Goal: Find specific page/section: Find specific page/section

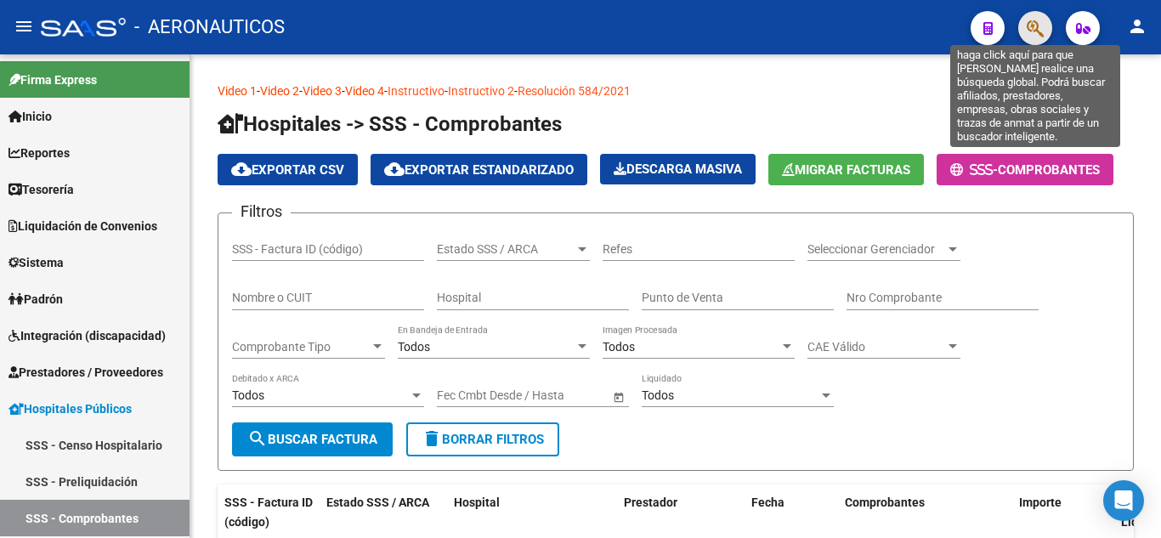
click at [1035, 27] on icon "button" at bounding box center [1035, 29] width 17 height 20
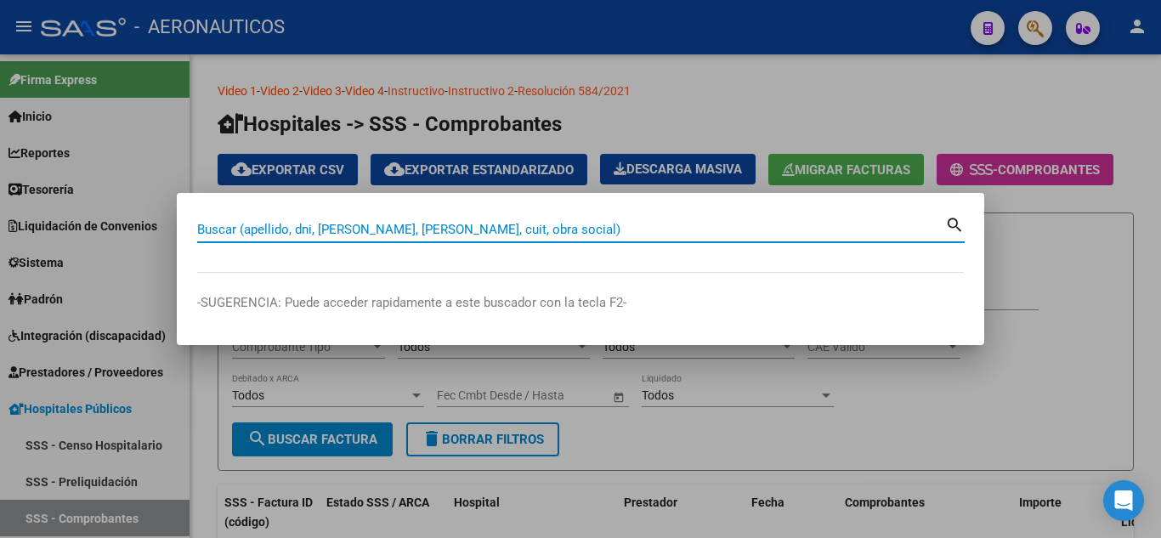
click at [808, 235] on input "Buscar (apellido, dni, [PERSON_NAME], [PERSON_NAME], cuit, obra social)" at bounding box center [571, 229] width 748 height 15
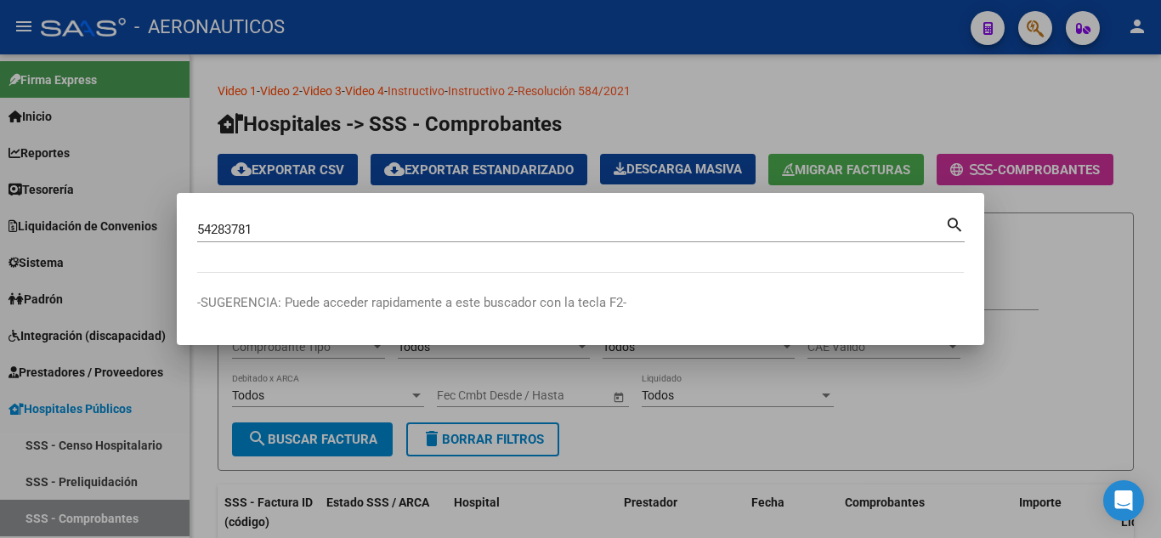
click at [953, 224] on mat-icon "search" at bounding box center [955, 223] width 20 height 20
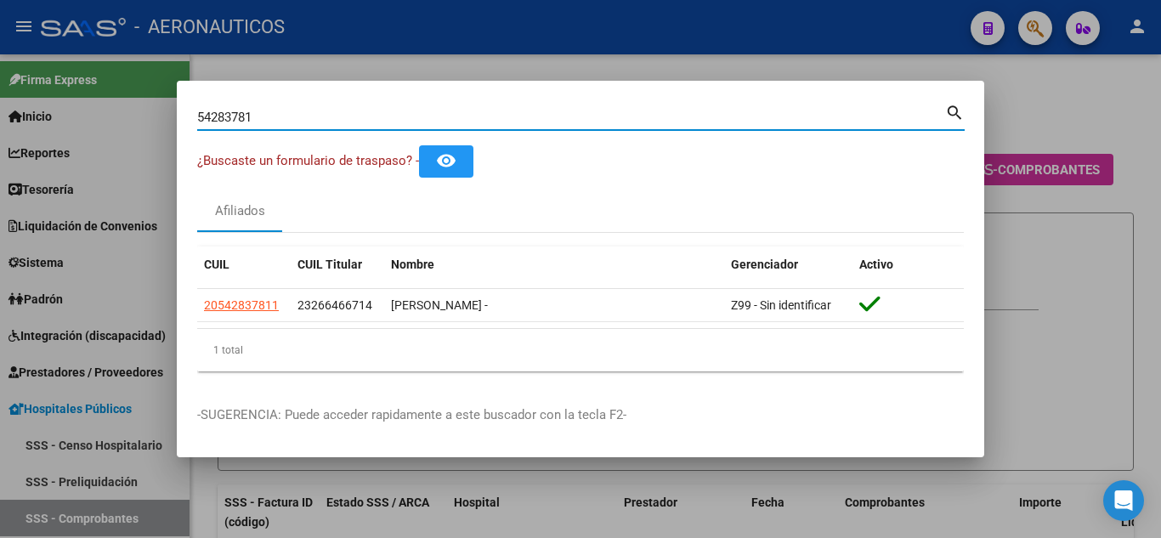
drag, startPoint x: 289, startPoint y: 115, endPoint x: 196, endPoint y: 122, distance: 93.8
click at [196, 122] on mat-dialog-content "54283781 Buscar (apellido, dni, cuil, nro traspaso, cuit, obra social) search ¿…" at bounding box center [581, 243] width 808 height 284
type input "54283781"
drag, startPoint x: 311, startPoint y: 117, endPoint x: 195, endPoint y: 113, distance: 116.5
click at [195, 113] on mat-dialog-content "54283781 Buscar (apellido, dni, cuil, nro traspaso, cuit, obra social) search ¿…" at bounding box center [581, 243] width 808 height 284
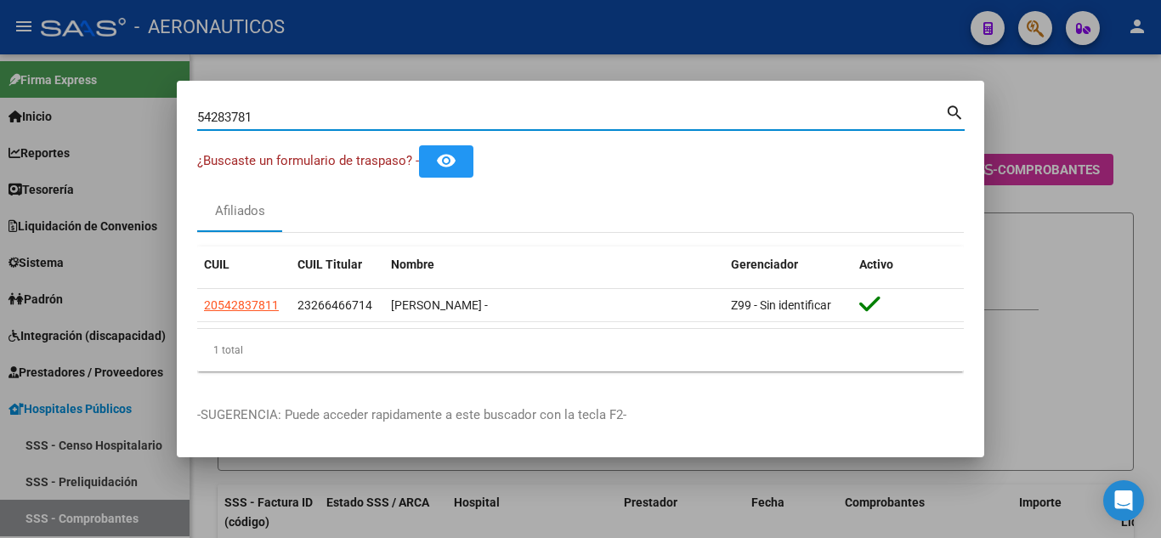
click at [195, 113] on mat-dialog-content "54283781 Buscar (apellido, dni, cuil, nro traspaso, cuit, obra social) search ¿…" at bounding box center [581, 243] width 808 height 284
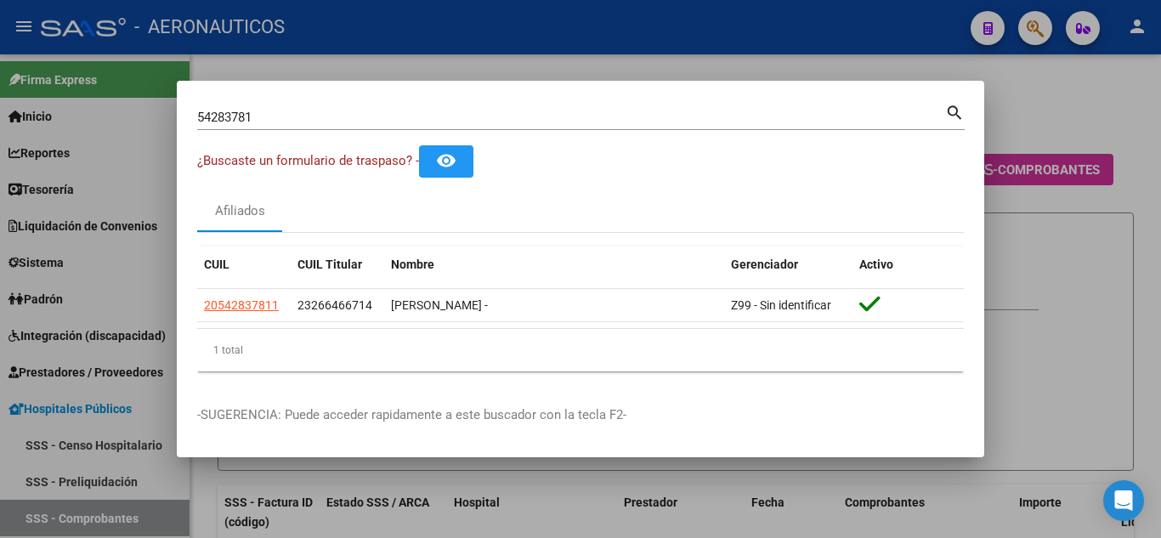
click at [954, 105] on mat-icon "search" at bounding box center [955, 111] width 20 height 20
click at [954, 105] on div at bounding box center [580, 269] width 1161 height 538
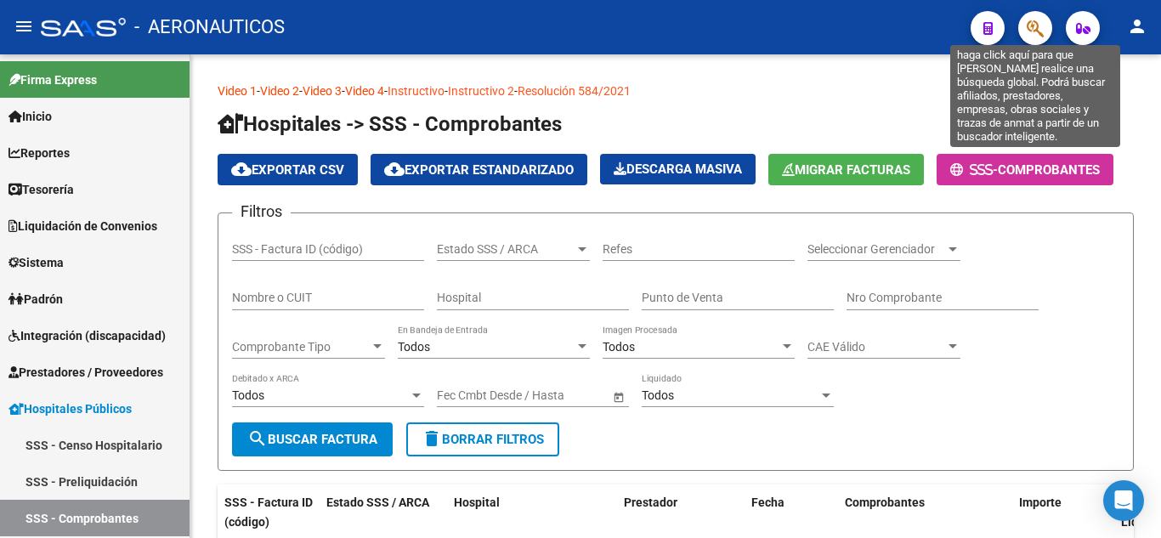
click at [1035, 24] on icon "button" at bounding box center [1035, 29] width 17 height 20
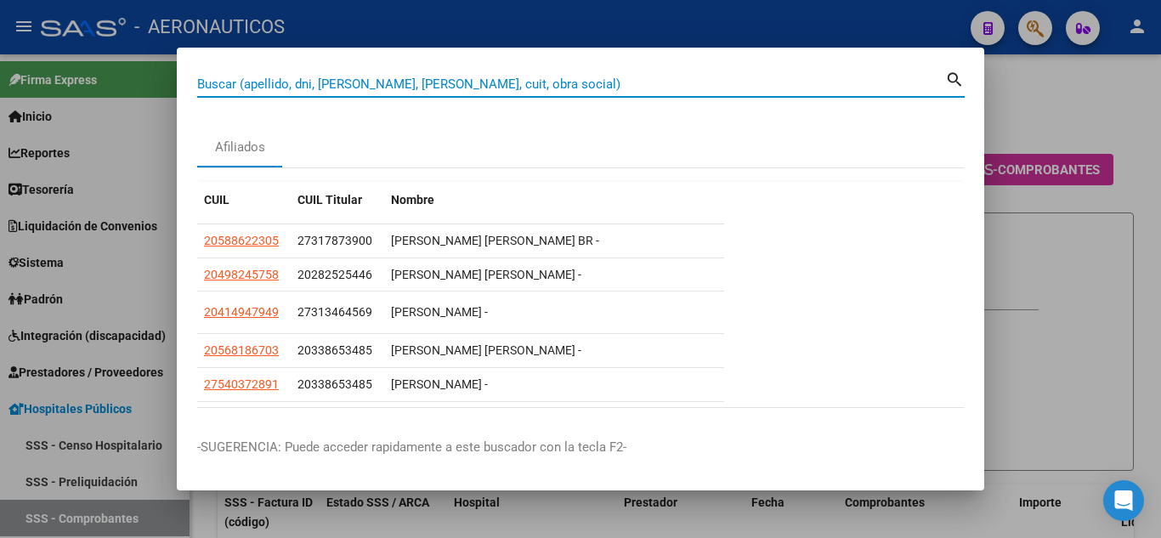
click at [589, 84] on input "Buscar (apellido, dni, [PERSON_NAME], [PERSON_NAME], cuit, obra social)" at bounding box center [571, 84] width 748 height 15
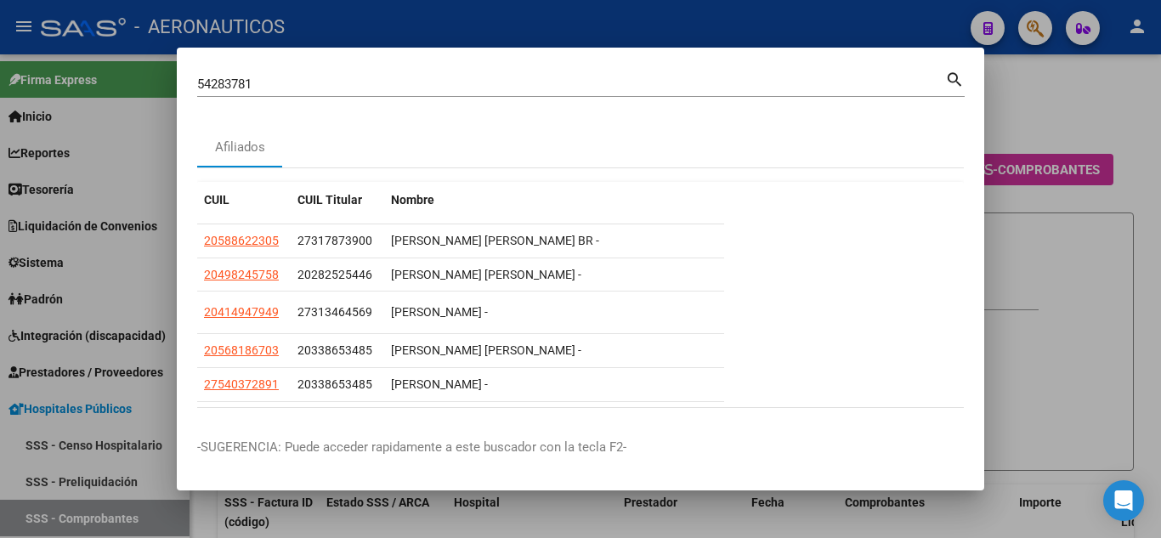
click at [949, 77] on mat-icon "search" at bounding box center [955, 78] width 20 height 20
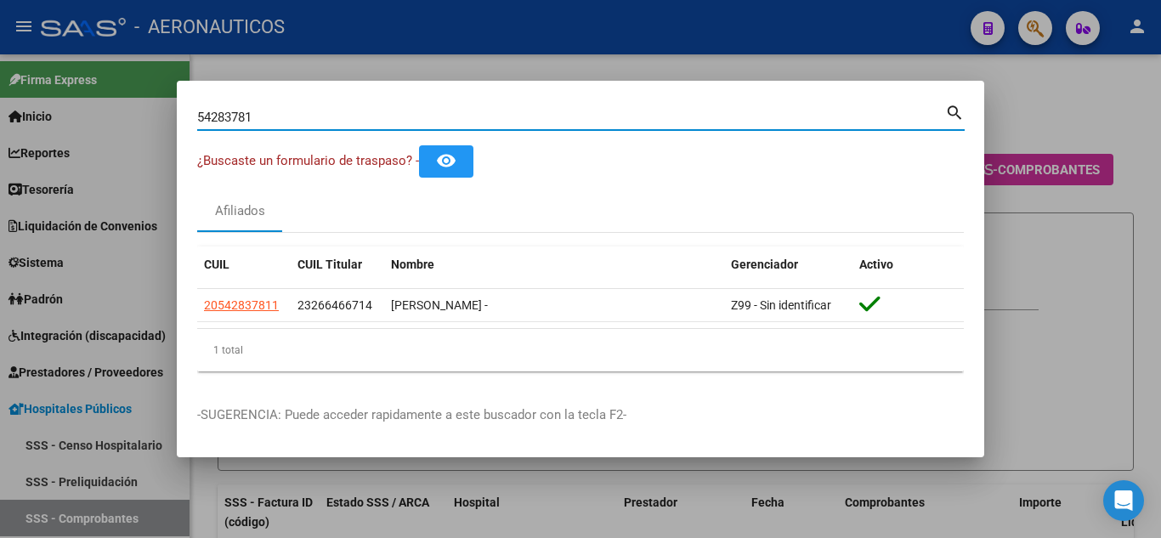
drag, startPoint x: 302, startPoint y: 118, endPoint x: 184, endPoint y: 118, distance: 118.2
click at [184, 118] on mat-dialog-content "54283781 Buscar (apellido, dni, cuil, nro traspaso, cuit, obra social) search ¿…" at bounding box center [581, 243] width 808 height 284
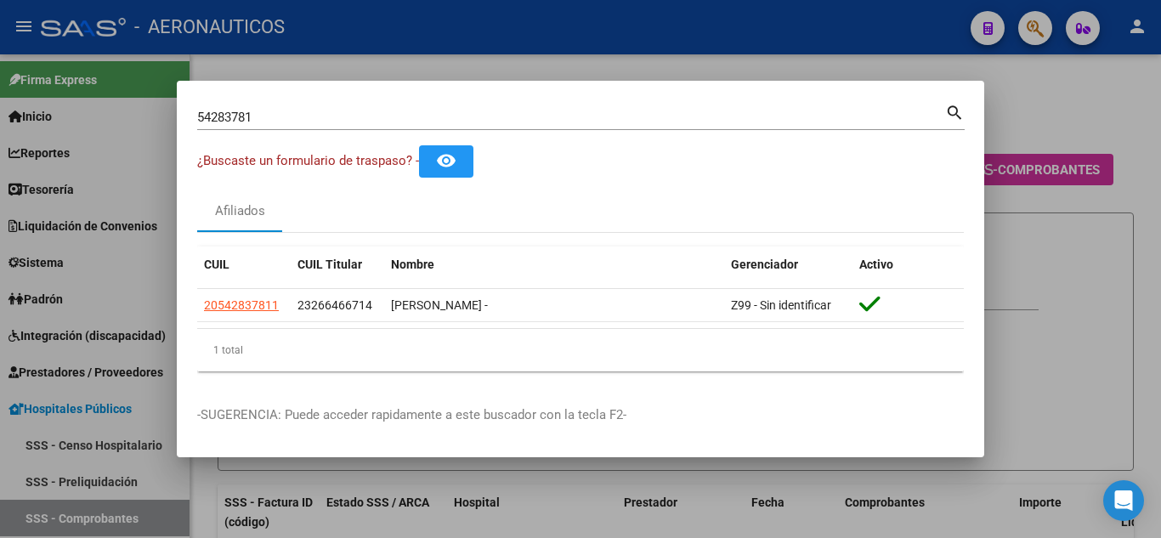
click at [950, 110] on mat-icon "search" at bounding box center [955, 111] width 20 height 20
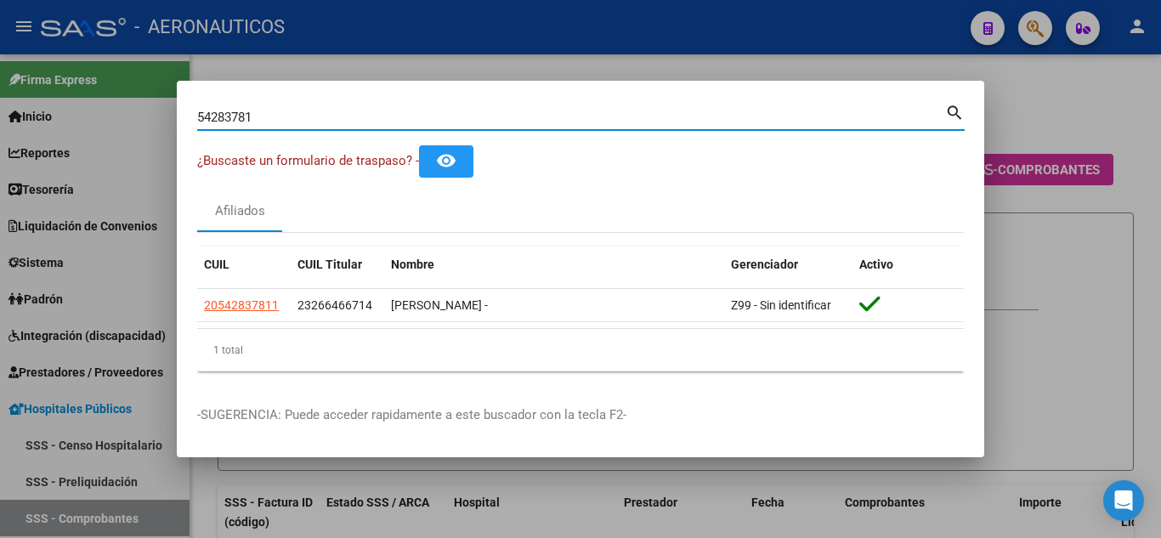
drag, startPoint x: 343, startPoint y: 115, endPoint x: 147, endPoint y: 108, distance: 196.5
click at [147, 107] on div "54283781 Buscar (apellido, dni, cuil, nro traspaso, cuit, obra social) search ¿…" at bounding box center [580, 269] width 1161 height 538
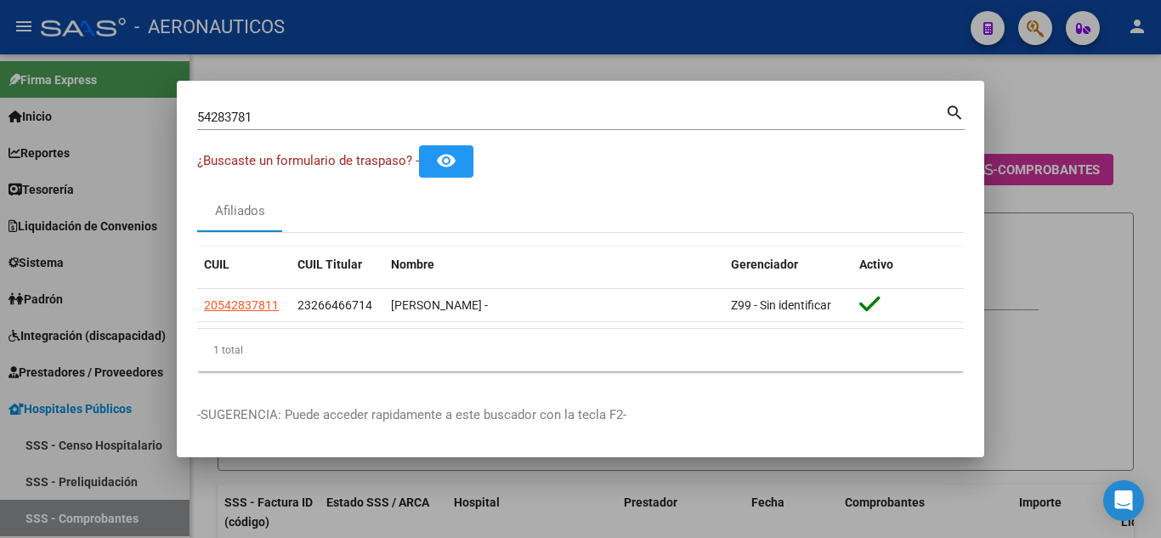
click at [950, 111] on mat-icon "search" at bounding box center [955, 111] width 20 height 20
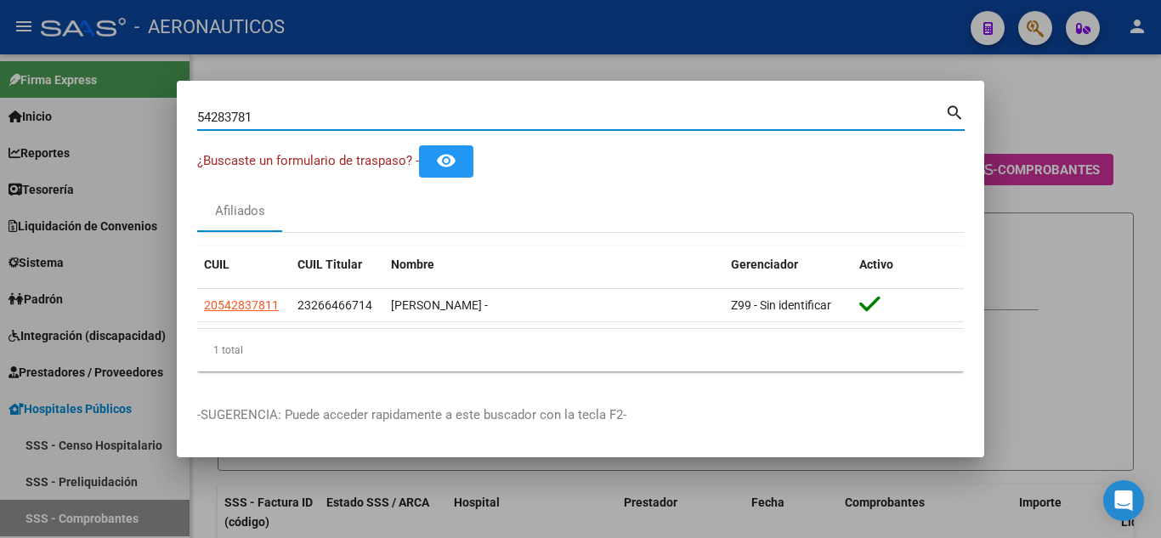
drag, startPoint x: 299, startPoint y: 112, endPoint x: 208, endPoint y: 122, distance: 91.4
click at [189, 117] on mat-dialog-content "54283781 Buscar (apellido, dni, cuil, nro traspaso, cuit, obra social) search ¿…" at bounding box center [581, 243] width 808 height 284
type input "53982309"
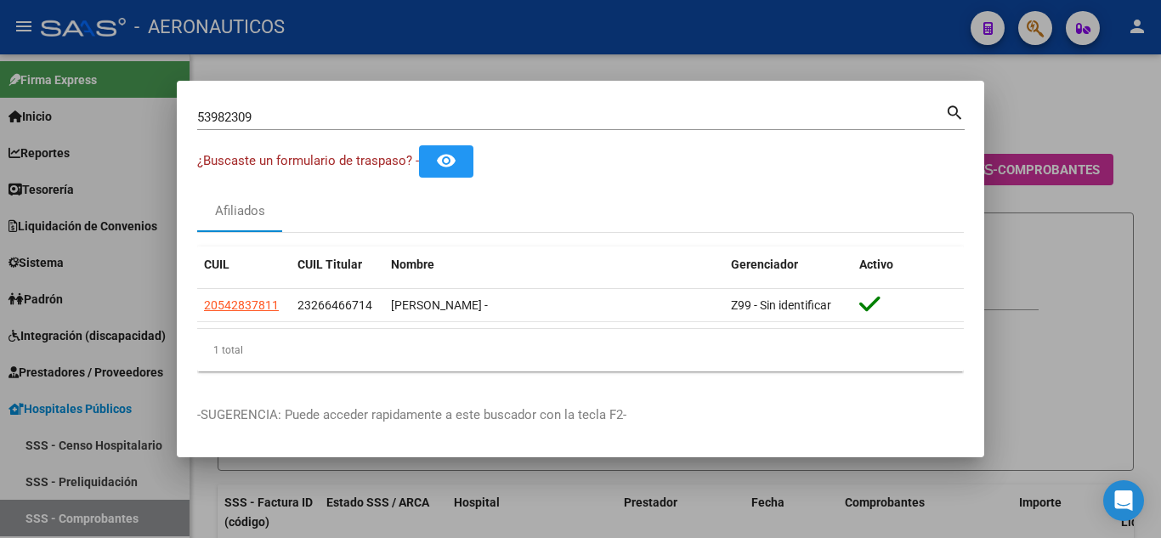
click at [951, 113] on mat-icon "search" at bounding box center [955, 111] width 20 height 20
click at [996, 162] on div at bounding box center [580, 269] width 1161 height 538
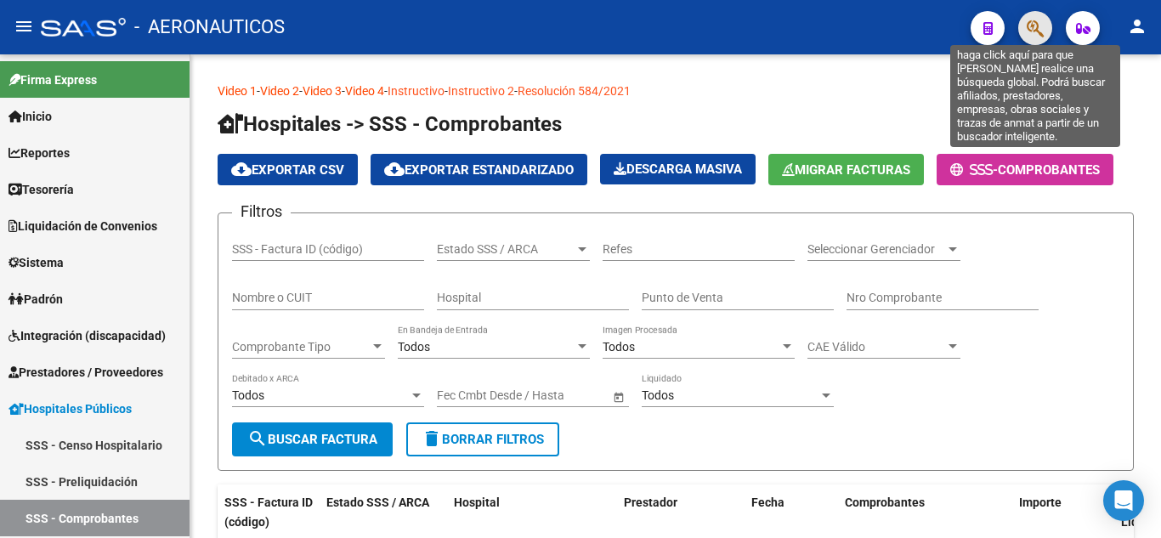
click at [1035, 30] on icon "button" at bounding box center [1035, 29] width 17 height 20
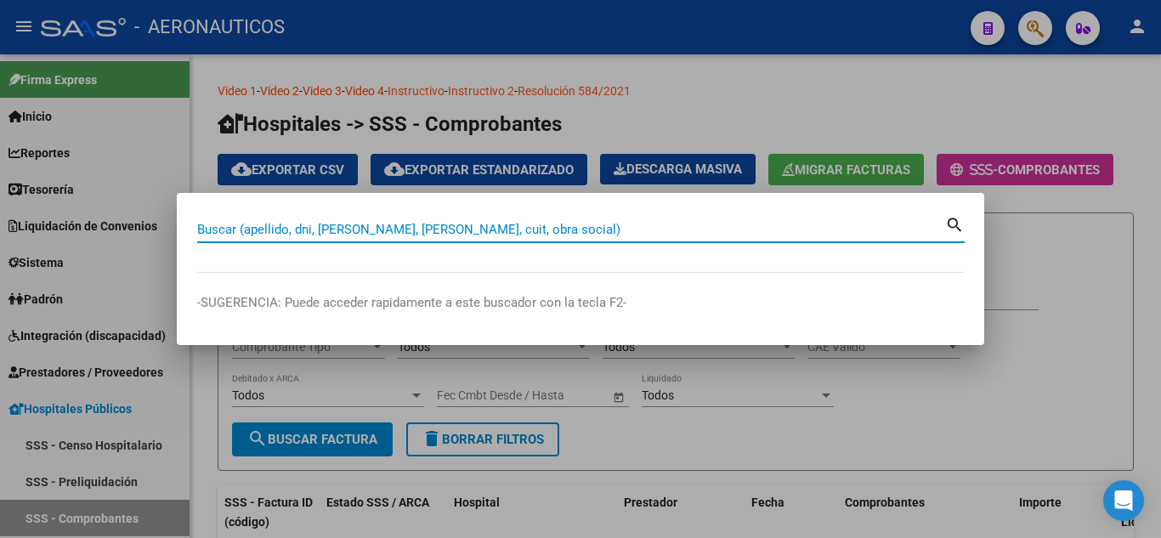
click at [648, 232] on input "Buscar (apellido, dni, [PERSON_NAME], [PERSON_NAME], cuit, obra social)" at bounding box center [571, 229] width 748 height 15
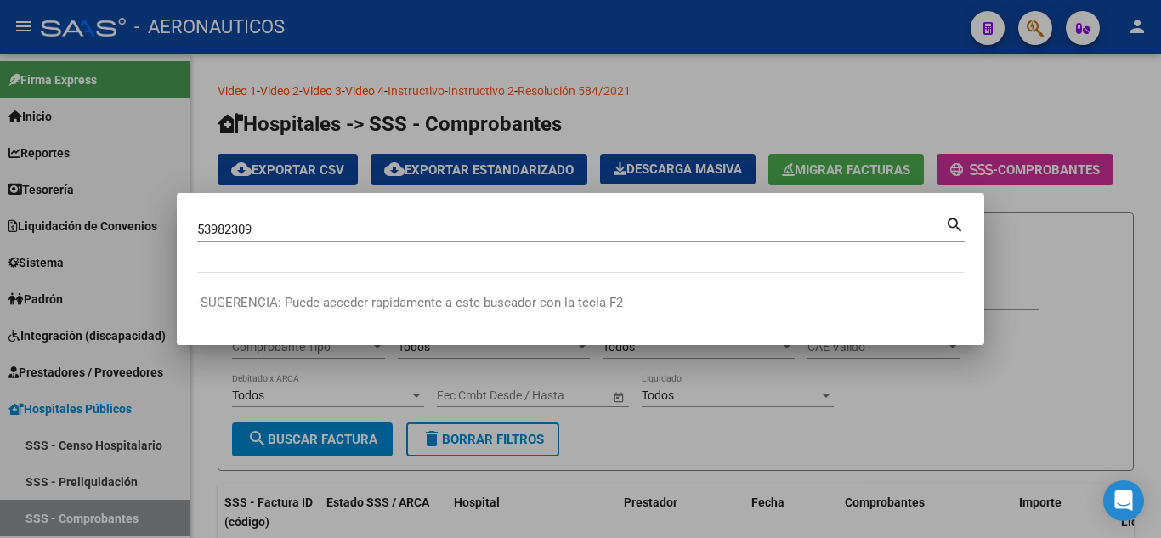
click at [955, 224] on mat-icon "search" at bounding box center [955, 223] width 20 height 20
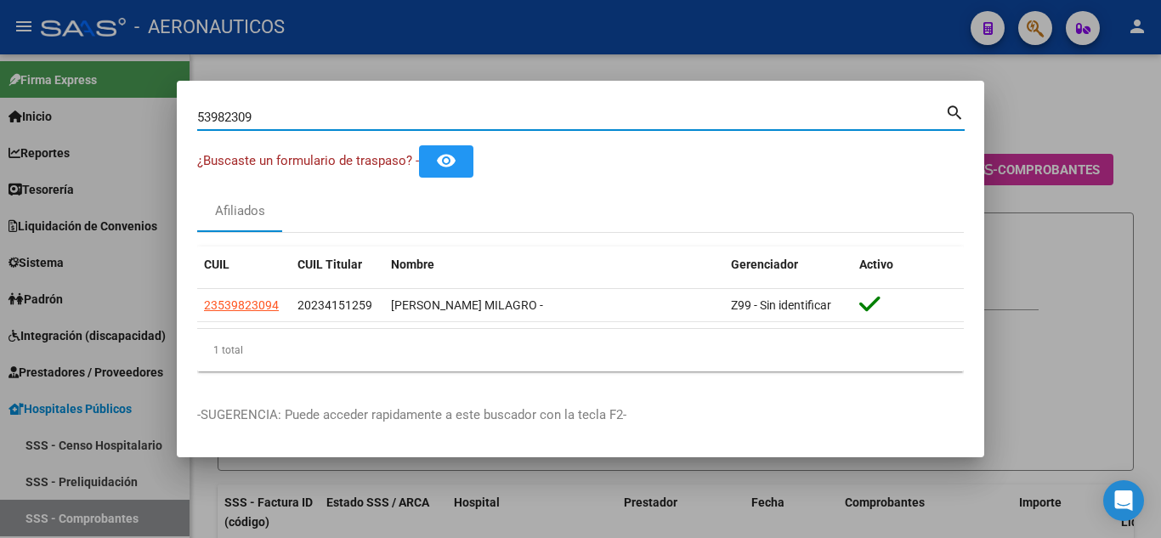
drag, startPoint x: 264, startPoint y: 117, endPoint x: 196, endPoint y: 119, distance: 67.2
click at [196, 119] on mat-dialog-content "53982309 Buscar (apellido, dni, cuil, [PERSON_NAME], cuit, obra social) search …" at bounding box center [581, 243] width 808 height 284
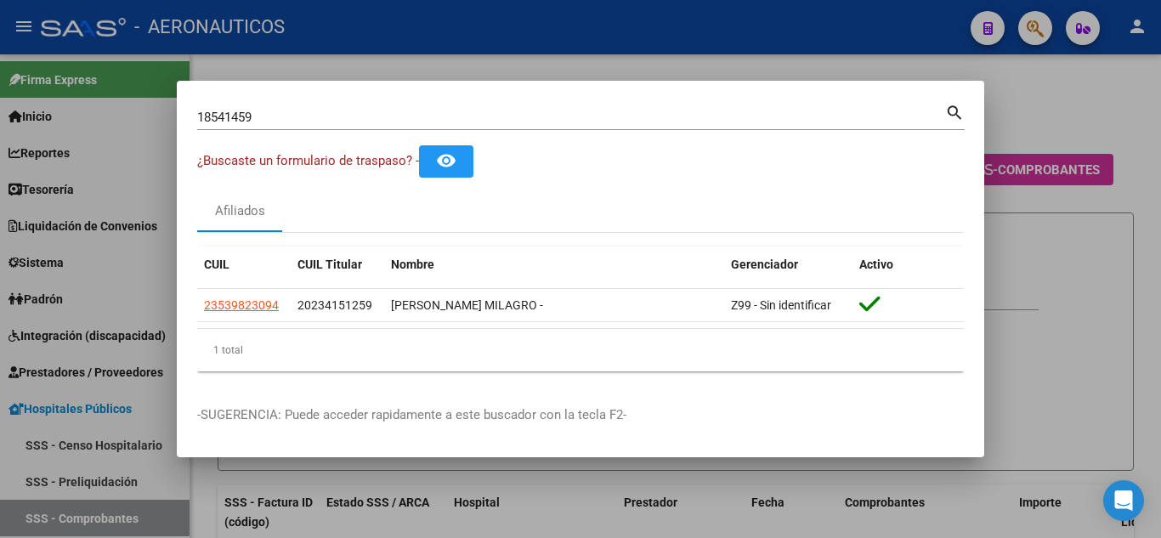
click at [956, 106] on mat-icon "search" at bounding box center [955, 111] width 20 height 20
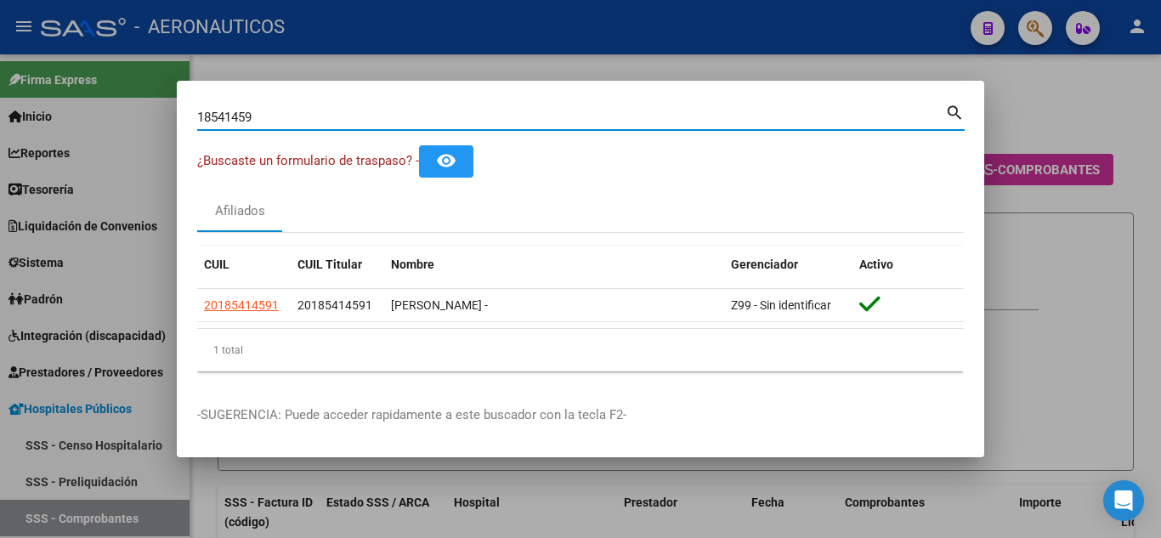
drag, startPoint x: 264, startPoint y: 110, endPoint x: 199, endPoint y: 116, distance: 65.8
click at [199, 116] on input "18541459" at bounding box center [571, 117] width 748 height 15
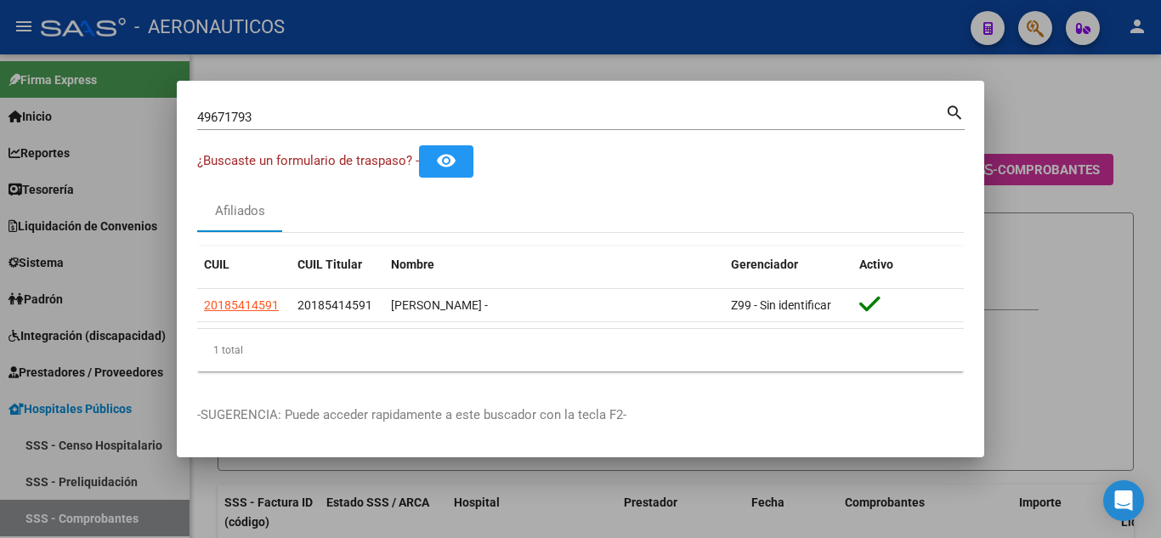
click at [947, 105] on mat-icon "search" at bounding box center [955, 111] width 20 height 20
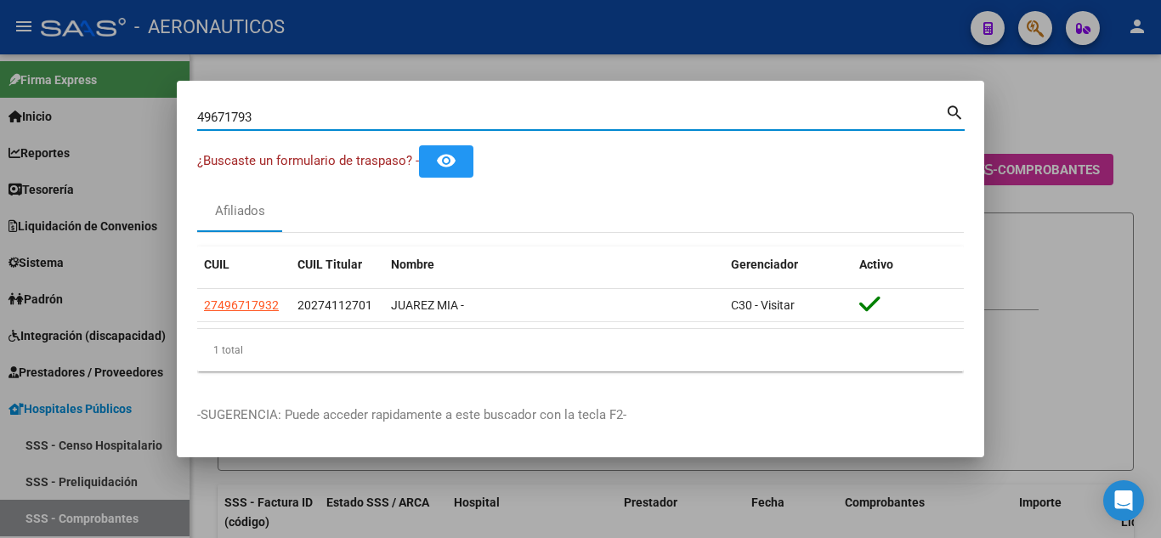
drag, startPoint x: 286, startPoint y: 113, endPoint x: 198, endPoint y: 110, distance: 88.5
click at [198, 110] on input "49671793" at bounding box center [571, 117] width 748 height 15
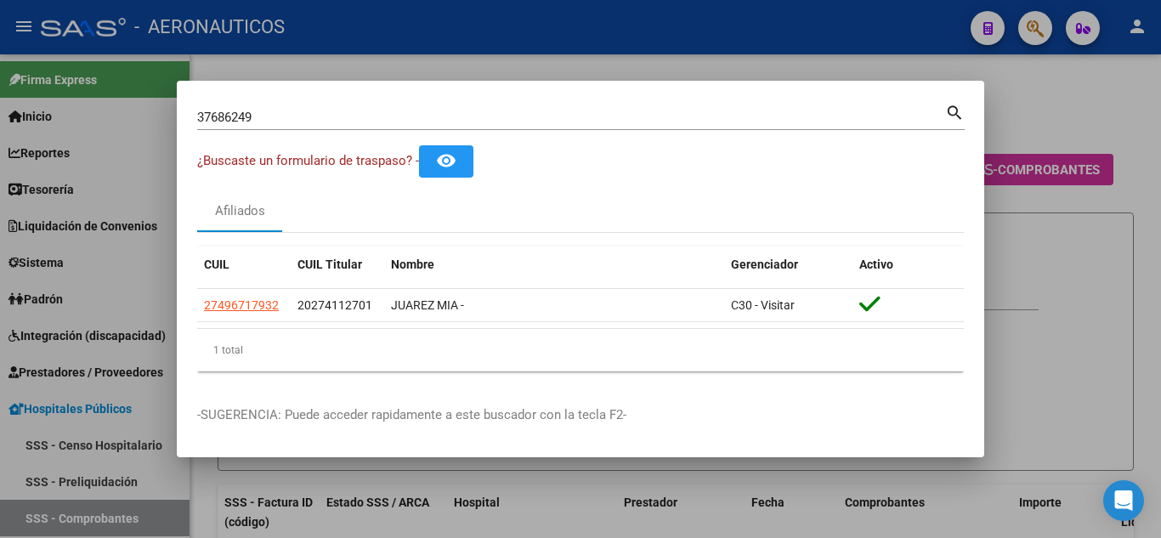
click at [953, 105] on mat-icon "search" at bounding box center [955, 111] width 20 height 20
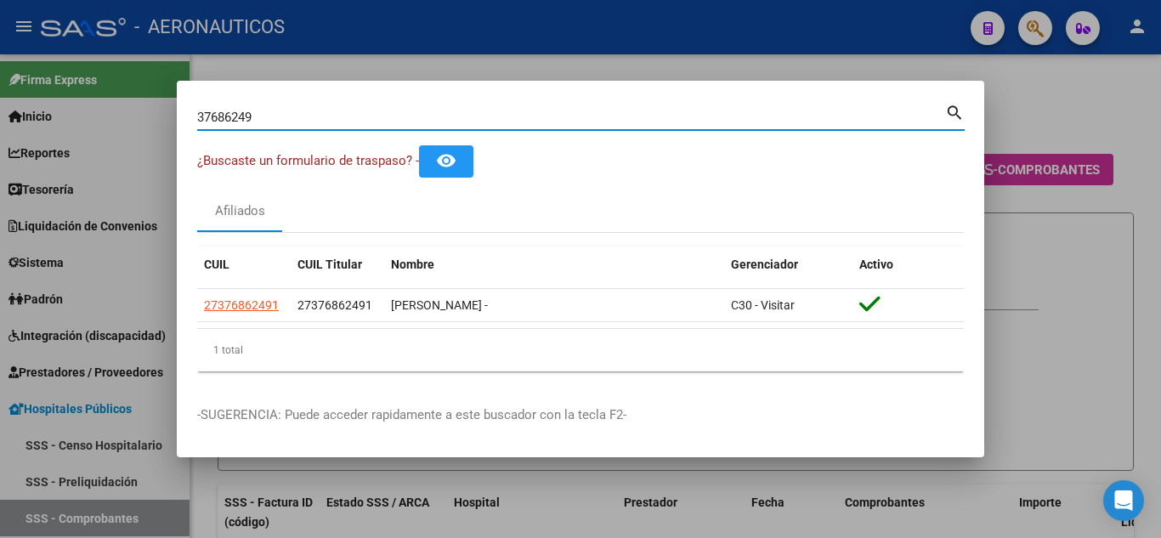
drag, startPoint x: 276, startPoint y: 117, endPoint x: 198, endPoint y: 116, distance: 78.2
click at [198, 116] on input "37686249" at bounding box center [571, 117] width 748 height 15
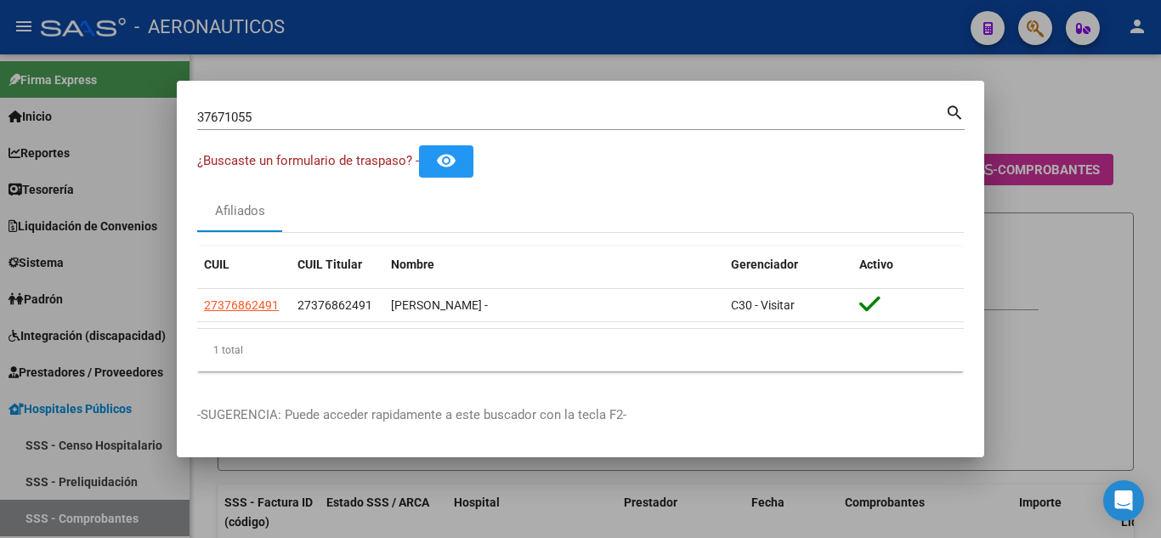
click at [959, 105] on mat-icon "search" at bounding box center [955, 111] width 20 height 20
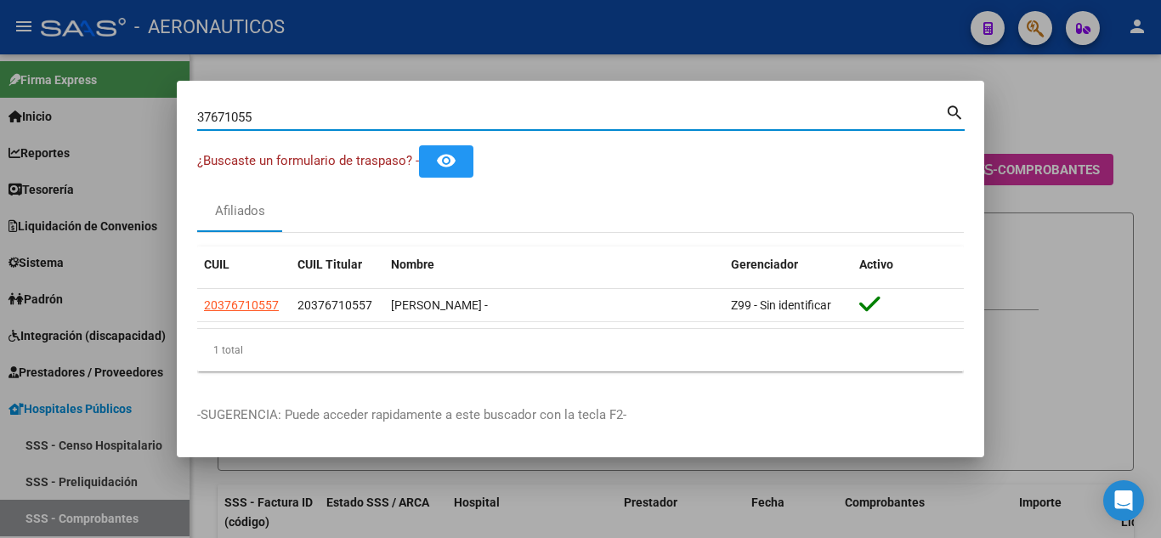
drag, startPoint x: 331, startPoint y: 114, endPoint x: 189, endPoint y: 122, distance: 142.2
click at [189, 122] on mat-dialog-content "37671055 Buscar (apellido, dni, cuil, [PERSON_NAME], cuit, obra social) search …" at bounding box center [581, 243] width 808 height 284
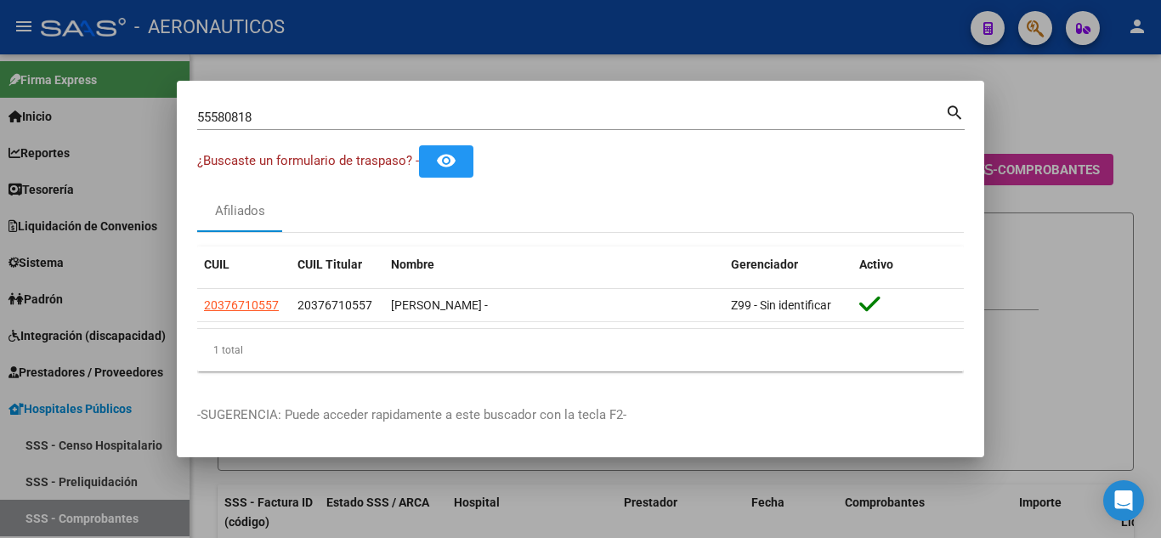
click at [953, 109] on mat-icon "search" at bounding box center [955, 111] width 20 height 20
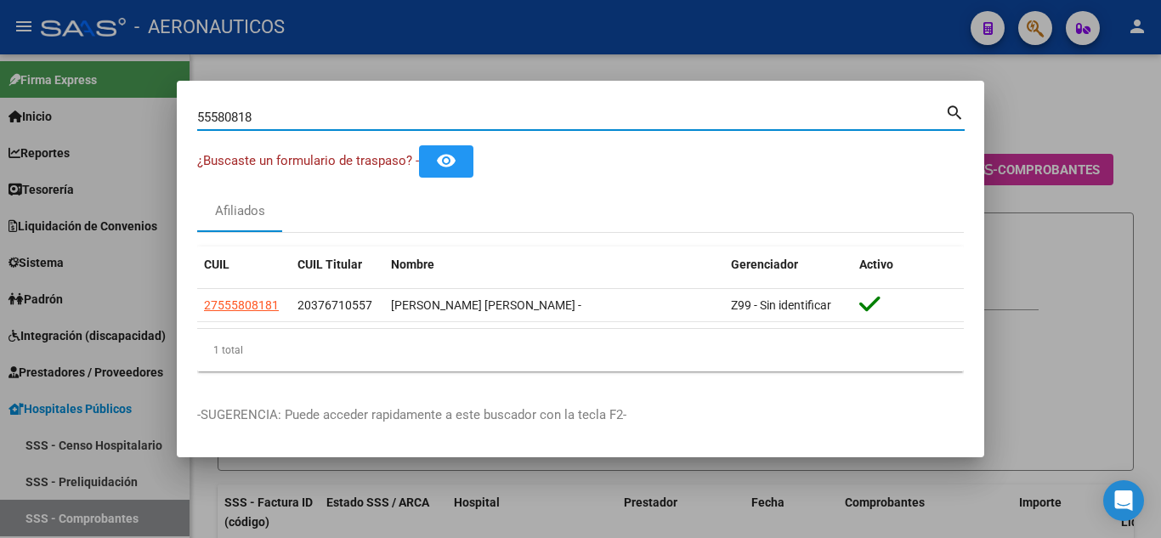
drag, startPoint x: 292, startPoint y: 116, endPoint x: 211, endPoint y: 115, distance: 80.8
click at [197, 115] on input "55580818" at bounding box center [571, 117] width 748 height 15
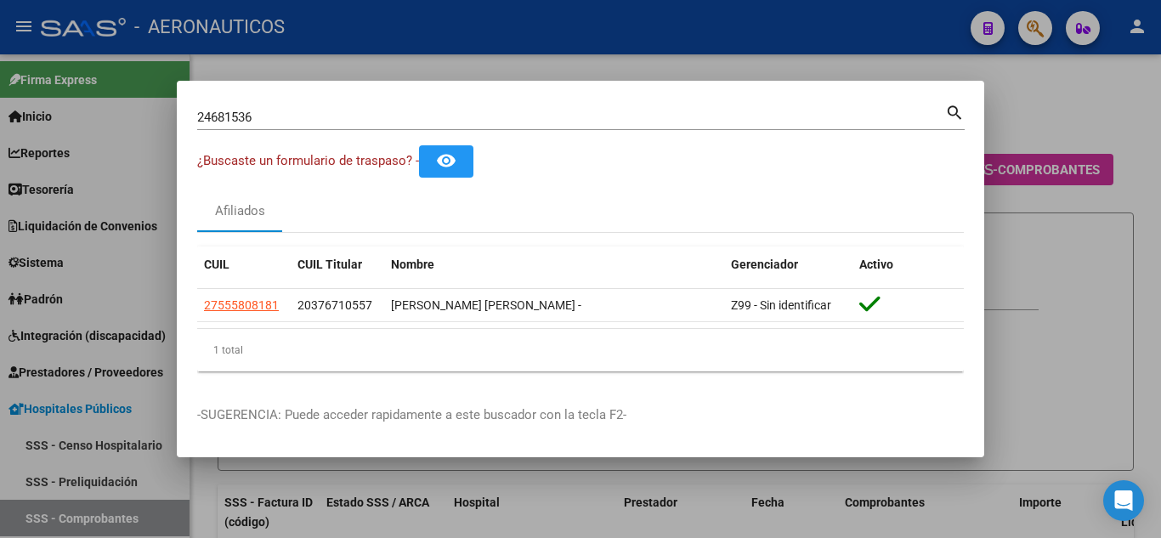
click at [950, 109] on mat-icon "search" at bounding box center [955, 111] width 20 height 20
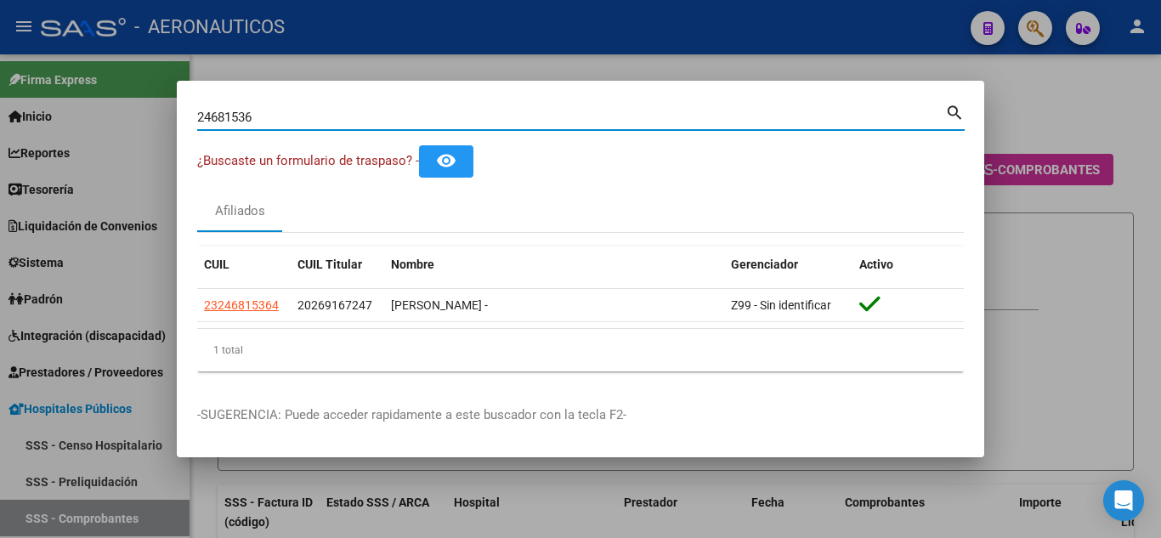
drag, startPoint x: 283, startPoint y: 116, endPoint x: 199, endPoint y: 111, distance: 84.3
click at [199, 111] on input "24681536" at bounding box center [571, 117] width 748 height 15
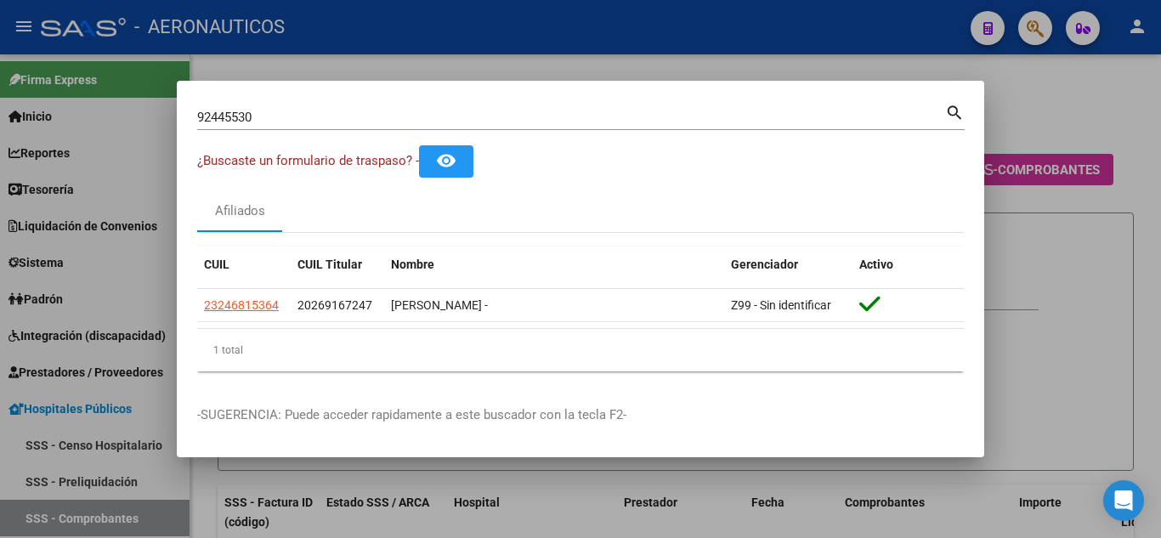
click at [957, 105] on mat-icon "search" at bounding box center [955, 111] width 20 height 20
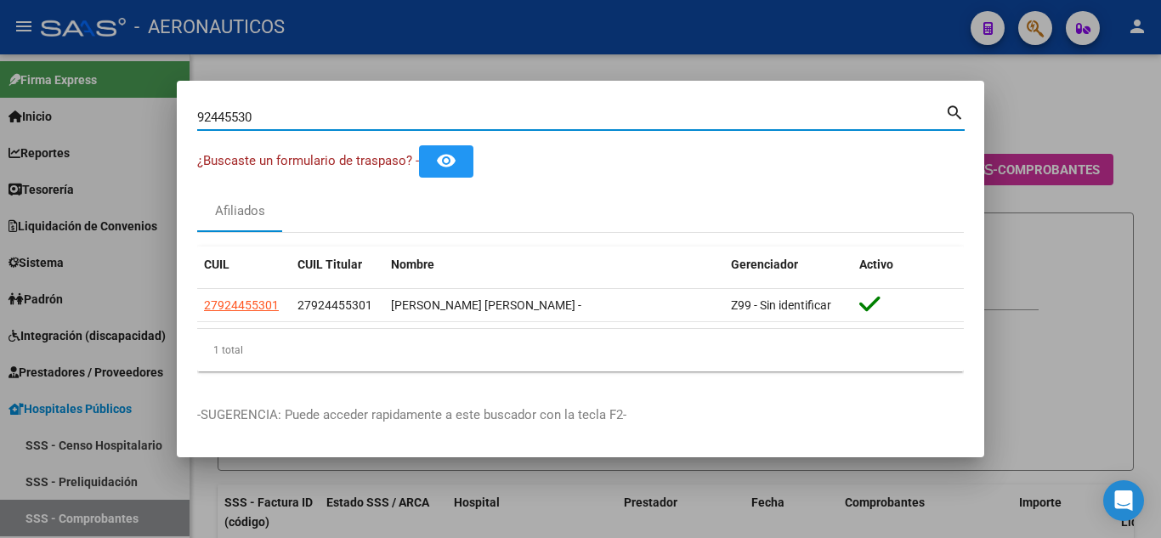
drag, startPoint x: 264, startPoint y: 116, endPoint x: 193, endPoint y: 117, distance: 71.4
click at [193, 117] on mat-dialog-content "92445530 Buscar (apellido, dni, cuil, [PERSON_NAME], cuit, obra social) search …" at bounding box center [581, 243] width 808 height 284
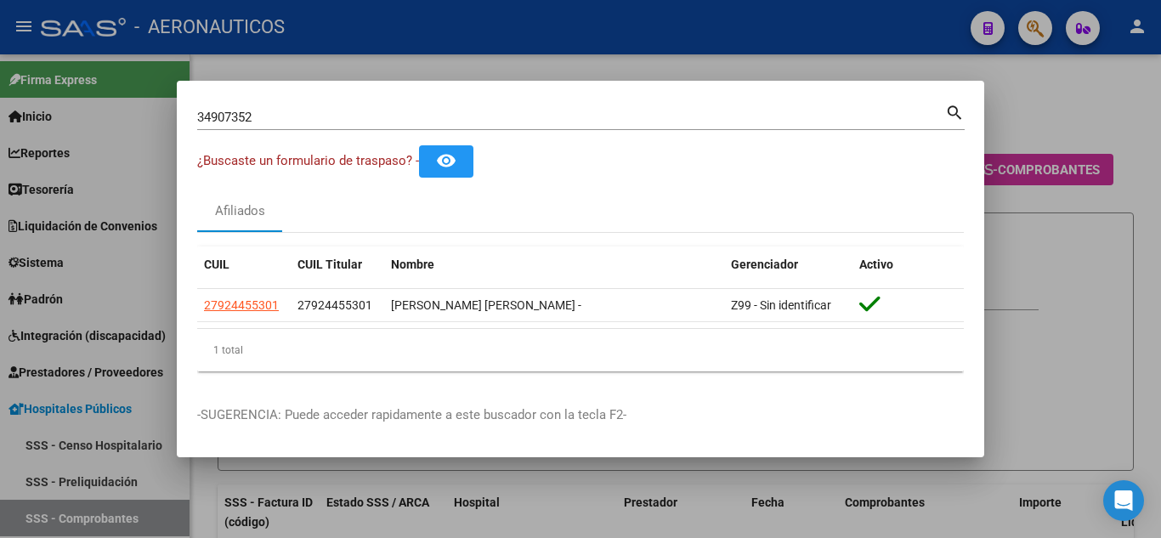
click at [951, 108] on mat-icon "search" at bounding box center [955, 111] width 20 height 20
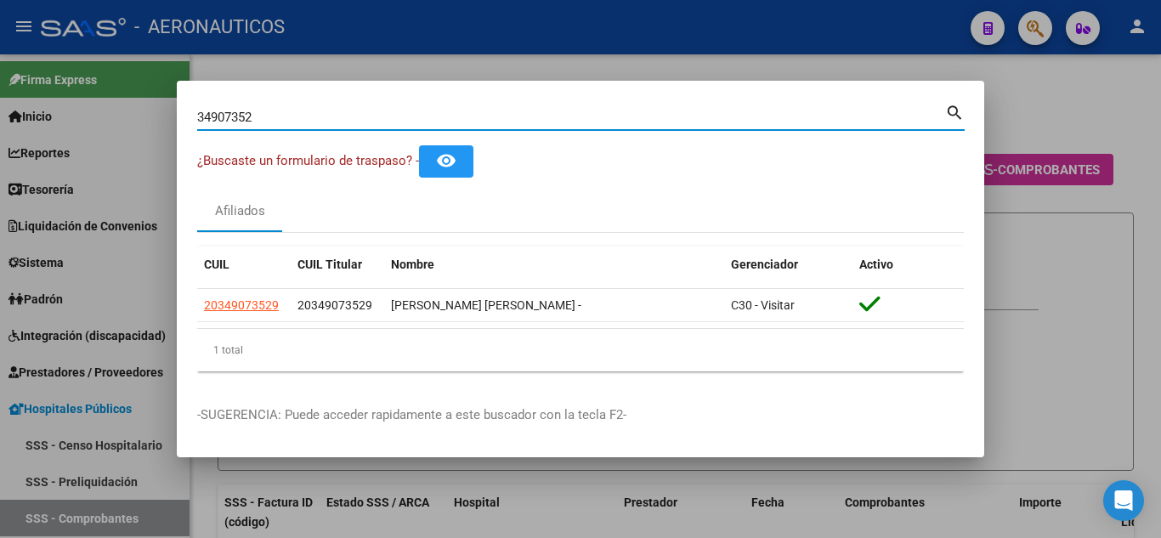
drag, startPoint x: 259, startPoint y: 111, endPoint x: 191, endPoint y: 112, distance: 68.0
click at [191, 112] on mat-dialog-content "34907352 Buscar (apellido, dni, cuil, nro traspaso, cuit, obra social) search ¿…" at bounding box center [581, 243] width 808 height 284
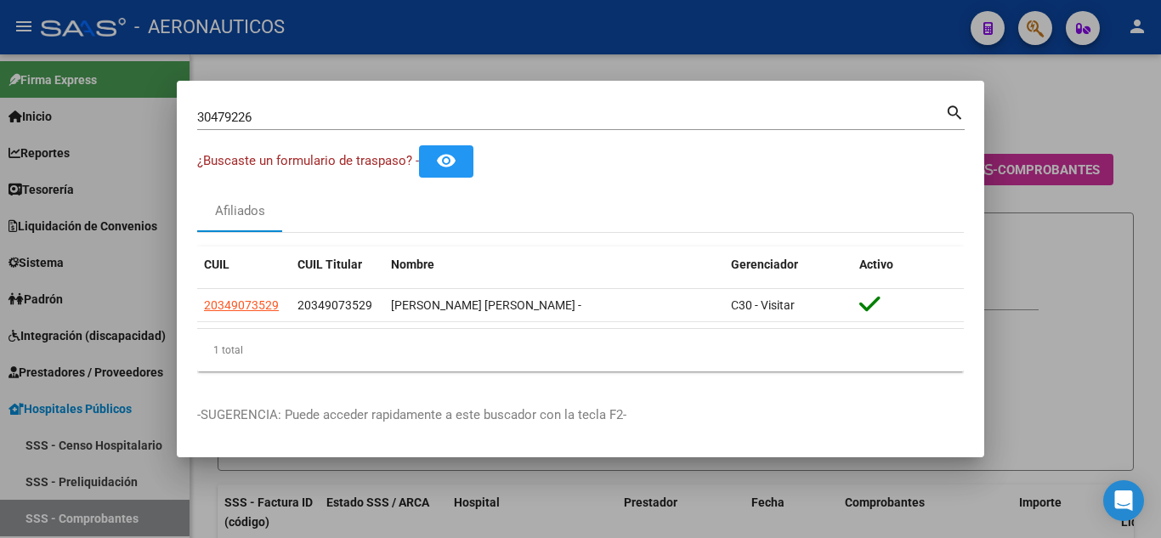
click at [952, 107] on mat-icon "search" at bounding box center [955, 111] width 20 height 20
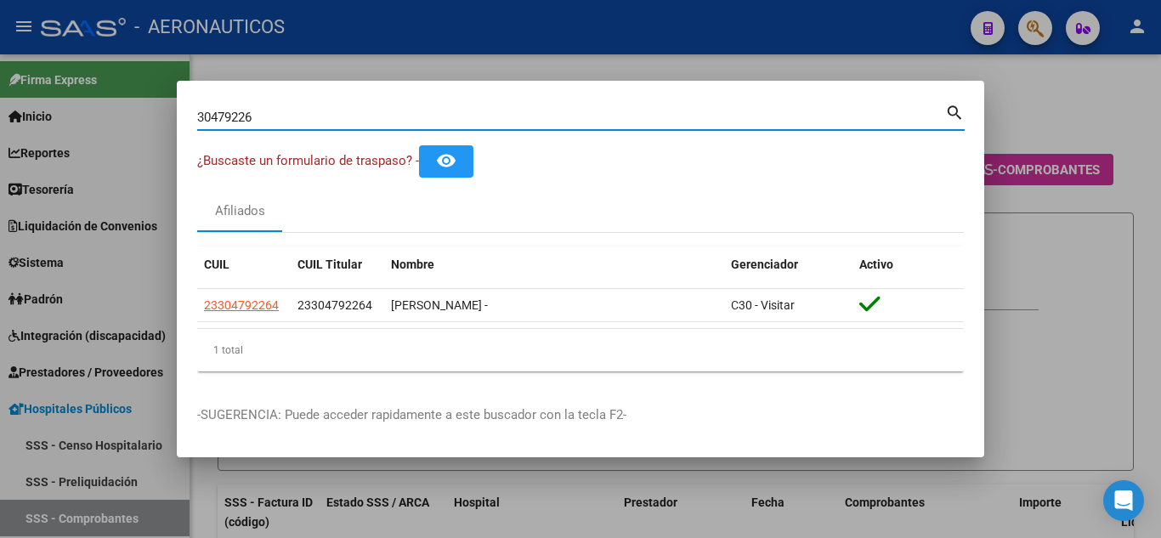
drag, startPoint x: 296, startPoint y: 115, endPoint x: 402, endPoint y: 145, distance: 110.4
click at [201, 114] on input "30479226" at bounding box center [571, 117] width 748 height 15
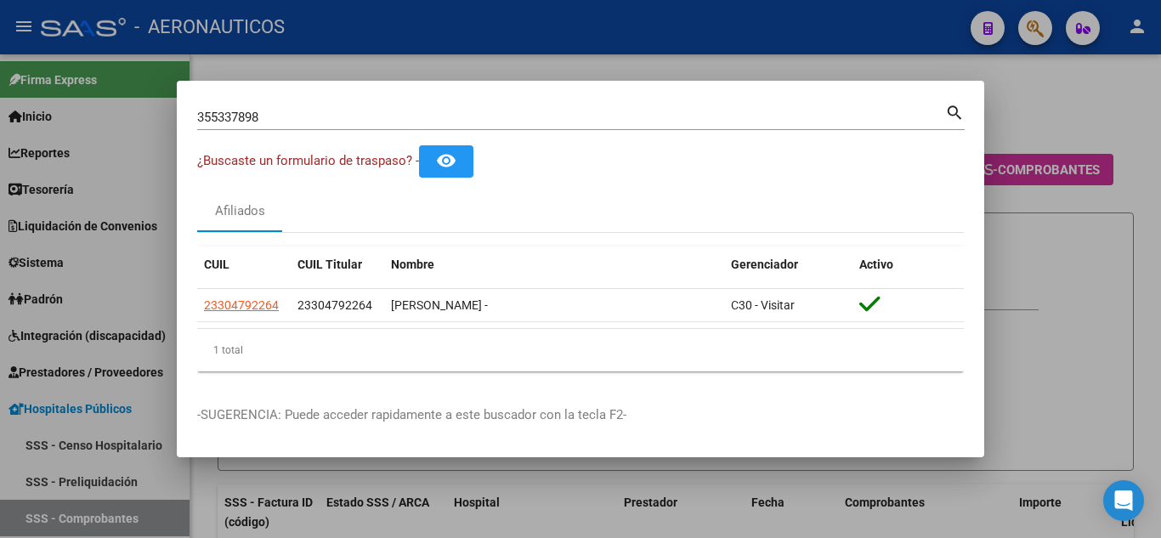
click at [952, 109] on mat-icon "search" at bounding box center [955, 111] width 20 height 20
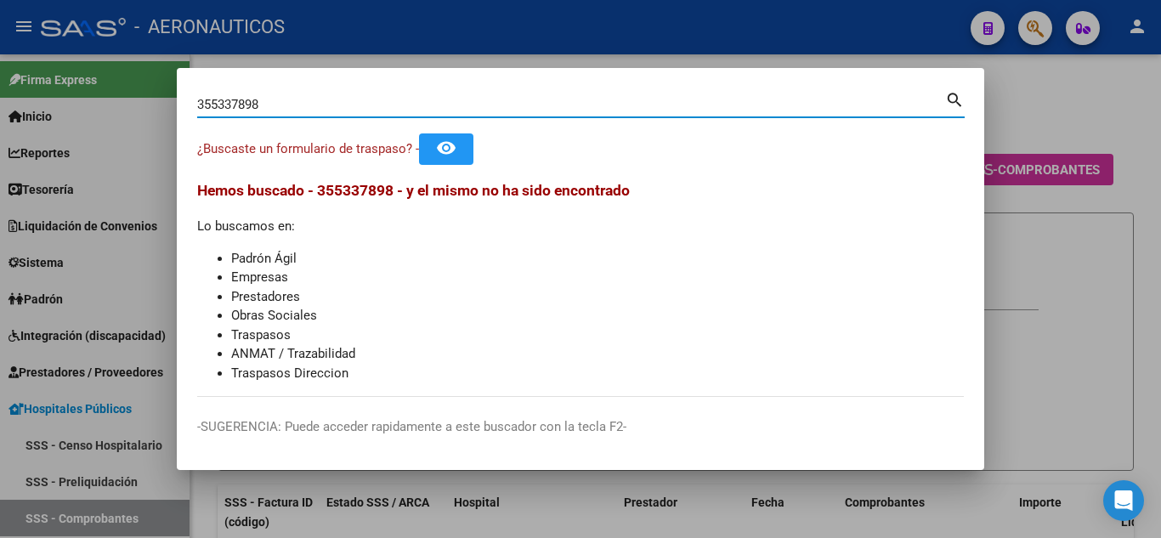
drag, startPoint x: 299, startPoint y: 102, endPoint x: 197, endPoint y: 102, distance: 102.0
click at [197, 102] on input "355337898" at bounding box center [571, 104] width 748 height 15
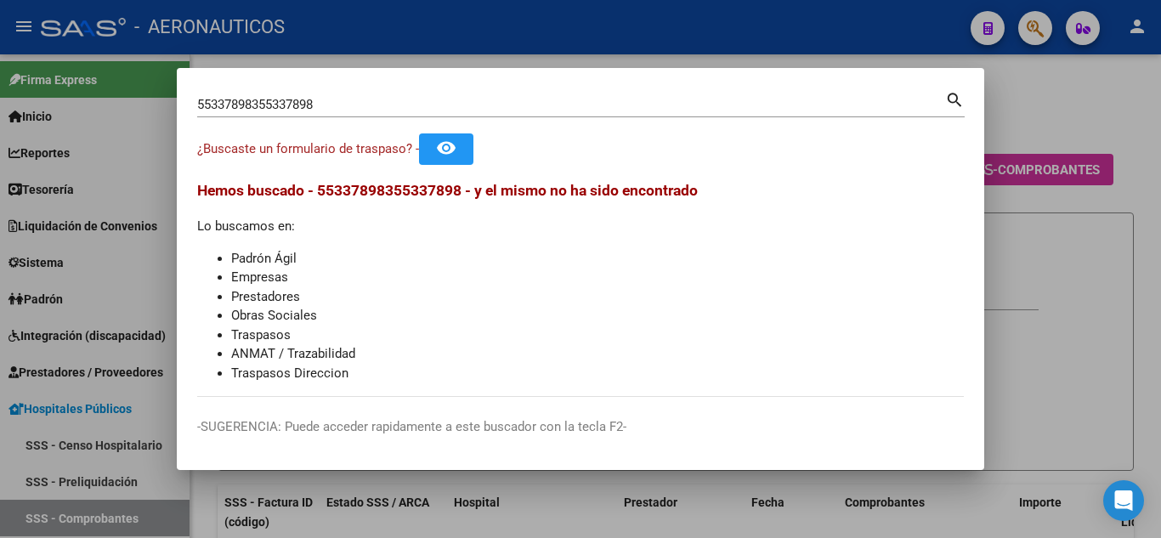
click at [357, 96] on div "55337898355337898 [PERSON_NAME] (apellido, dni, [PERSON_NAME], [PERSON_NAME], c…" at bounding box center [571, 105] width 748 height 26
click at [355, 97] on div "55337898355337898 [PERSON_NAME] (apellido, dni, [PERSON_NAME], [PERSON_NAME], c…" at bounding box center [571, 105] width 748 height 26
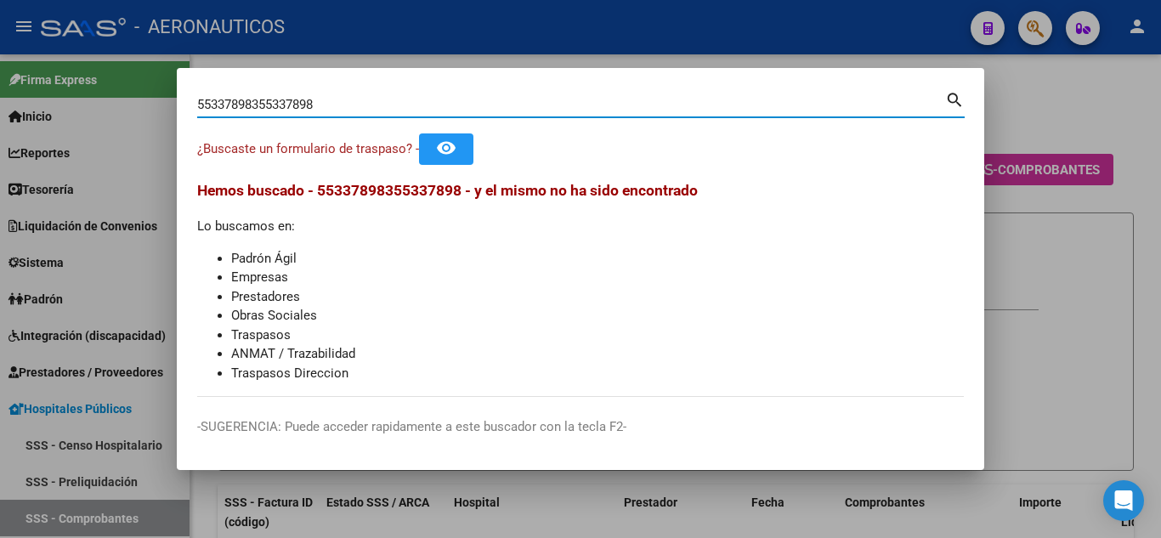
drag, startPoint x: 348, startPoint y: 102, endPoint x: 178, endPoint y: 102, distance: 170.0
click at [178, 102] on mat-dialog-content "55337898355337898 Buscar (apellido, dni, cuil, nro traspaso, cuit, obra social)…" at bounding box center [581, 242] width 808 height 309
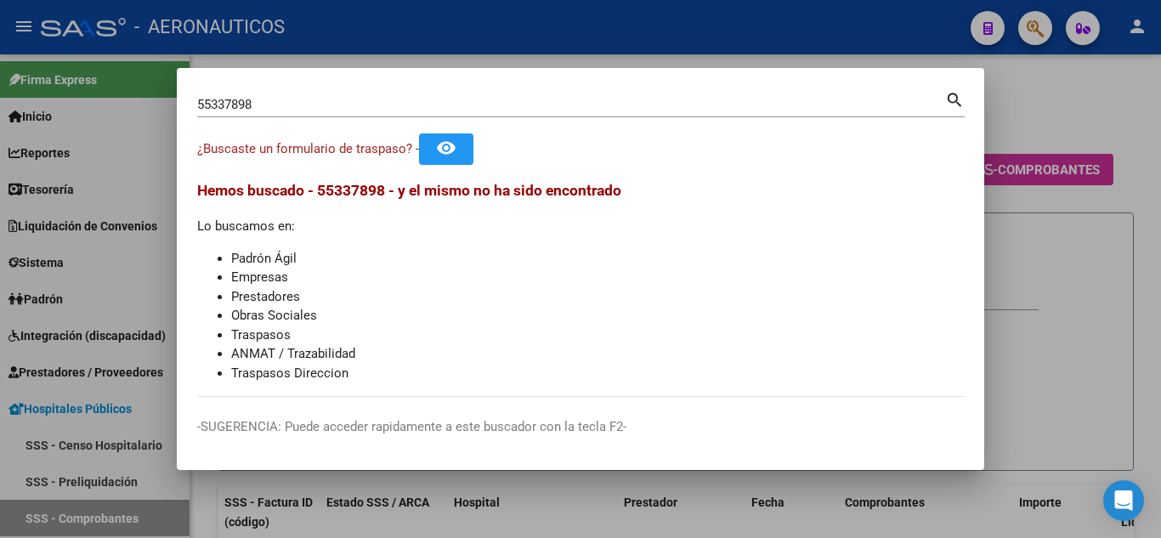
click at [951, 97] on mat-icon "search" at bounding box center [955, 98] width 20 height 20
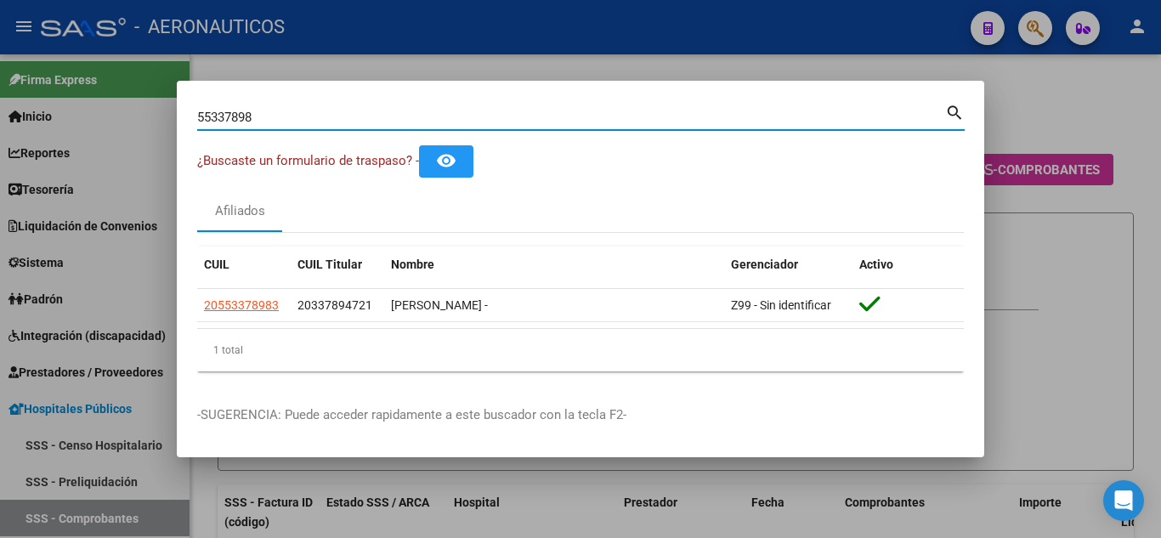
drag, startPoint x: 286, startPoint y: 118, endPoint x: 199, endPoint y: 118, distance: 87.6
click at [199, 118] on input "55337898" at bounding box center [571, 117] width 748 height 15
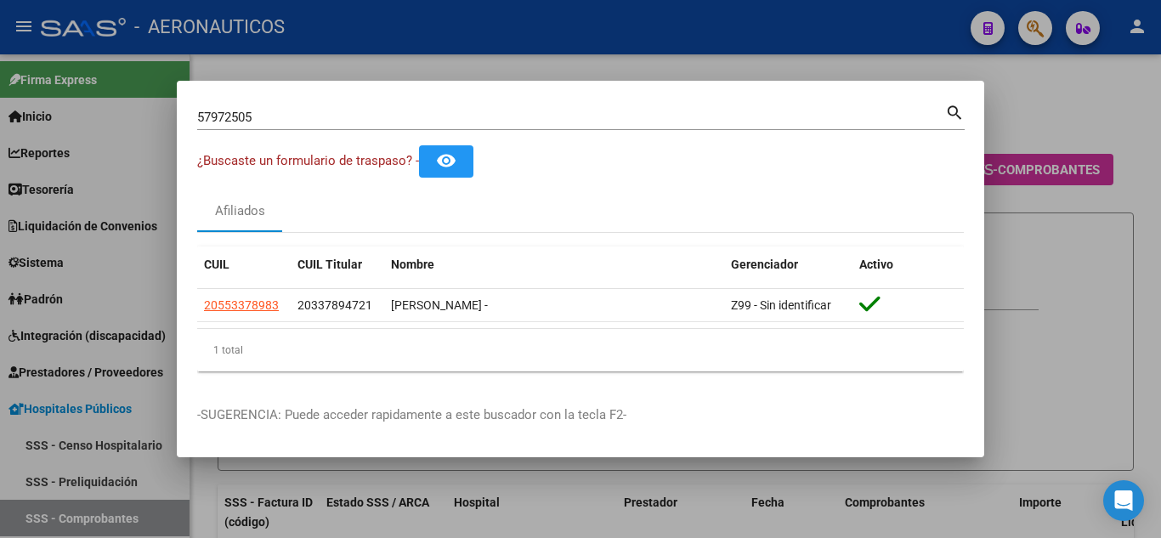
click at [951, 111] on mat-icon "search" at bounding box center [955, 111] width 20 height 20
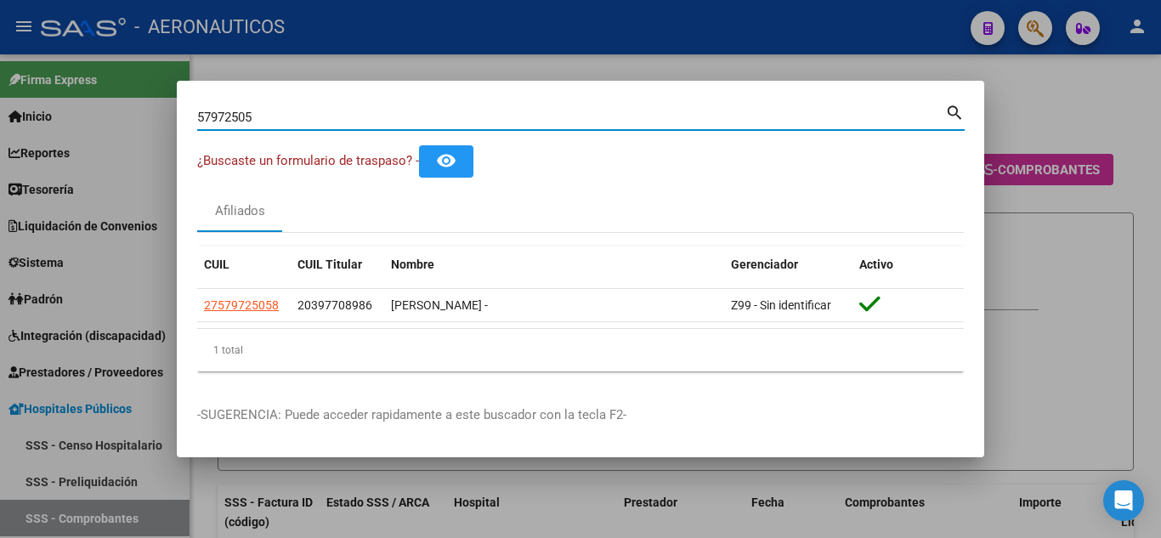
drag, startPoint x: 334, startPoint y: 117, endPoint x: 198, endPoint y: 117, distance: 136.0
click at [198, 117] on input "57972505" at bounding box center [571, 117] width 748 height 15
type input "37369576"
click at [951, 108] on mat-icon "search" at bounding box center [955, 111] width 20 height 20
click at [951, 108] on div at bounding box center [580, 269] width 1161 height 538
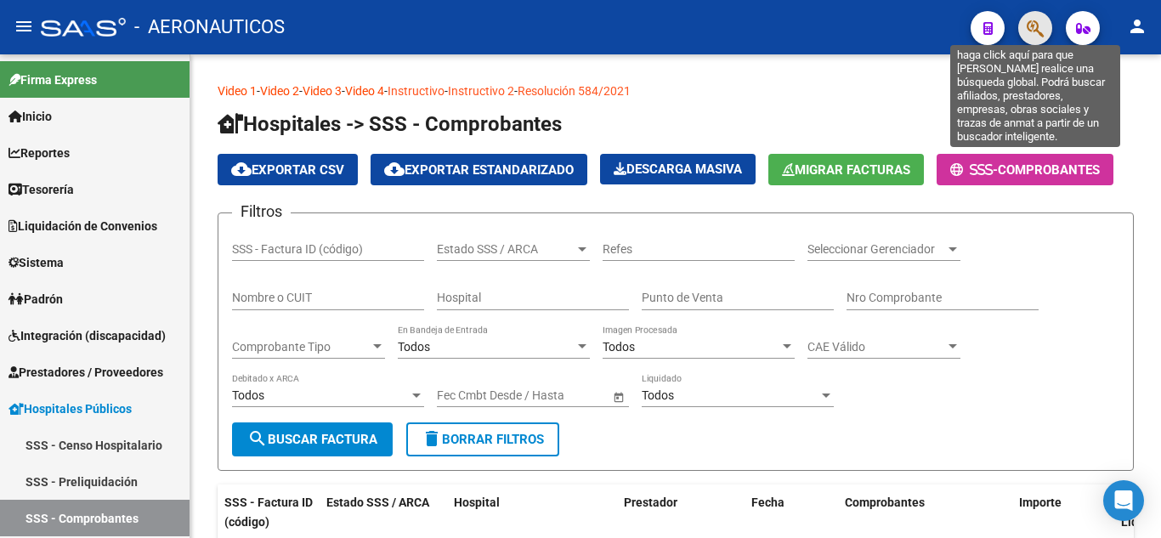
click at [1035, 20] on icon "button" at bounding box center [1035, 29] width 17 height 20
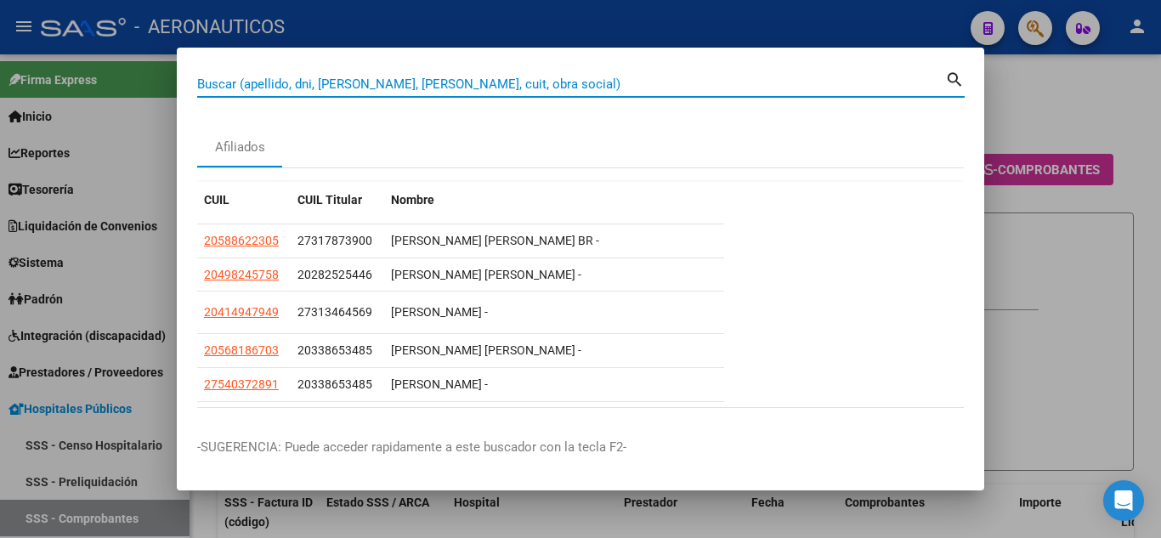
click at [576, 86] on input "Buscar (apellido, dni, [PERSON_NAME], [PERSON_NAME], cuit, obra social)" at bounding box center [571, 84] width 748 height 15
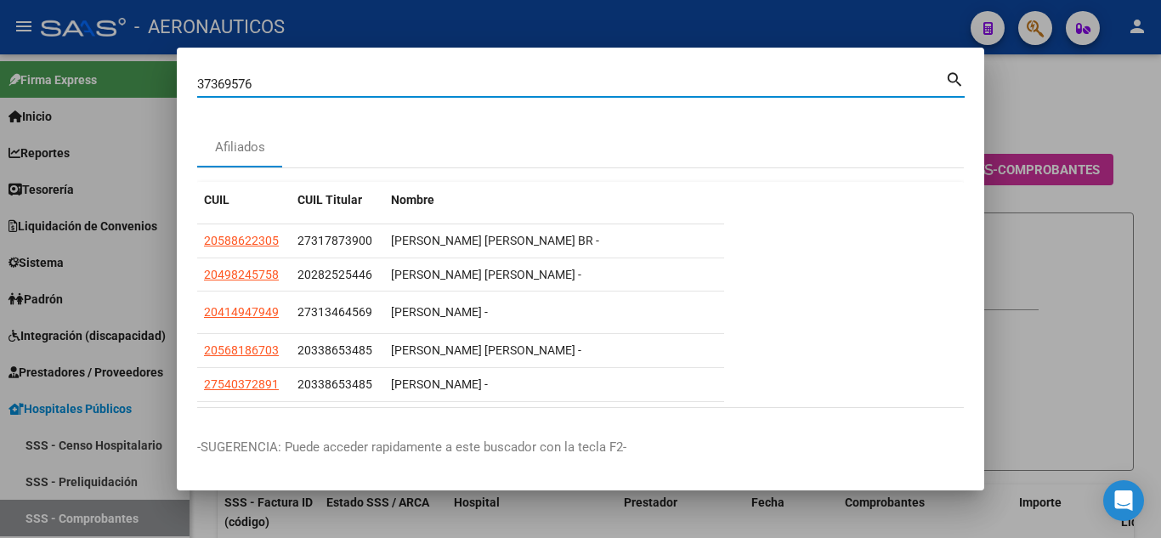
type input "37369576"
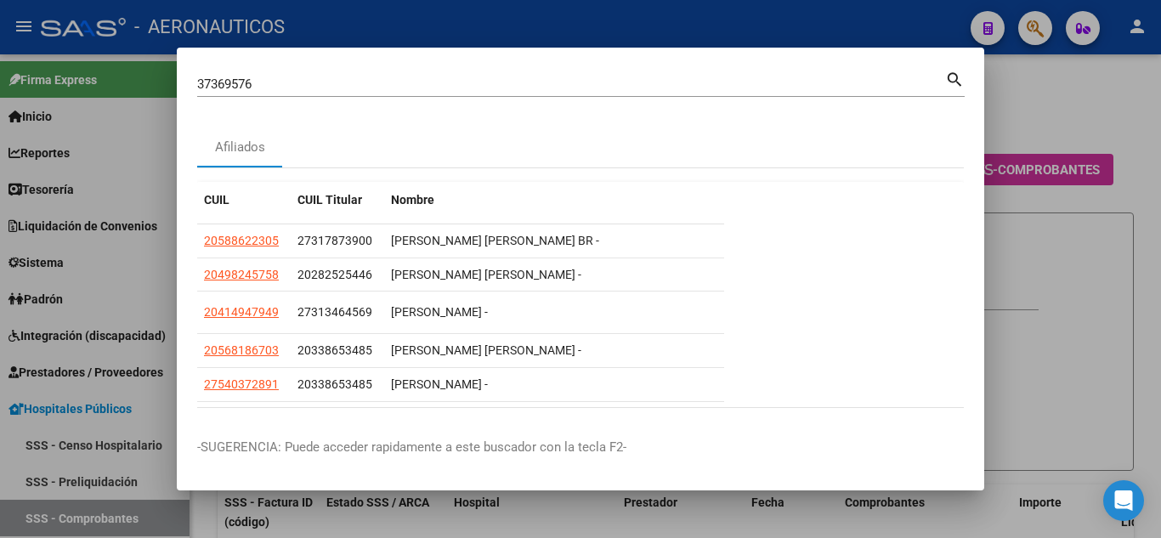
click at [951, 77] on mat-icon "search" at bounding box center [955, 78] width 20 height 20
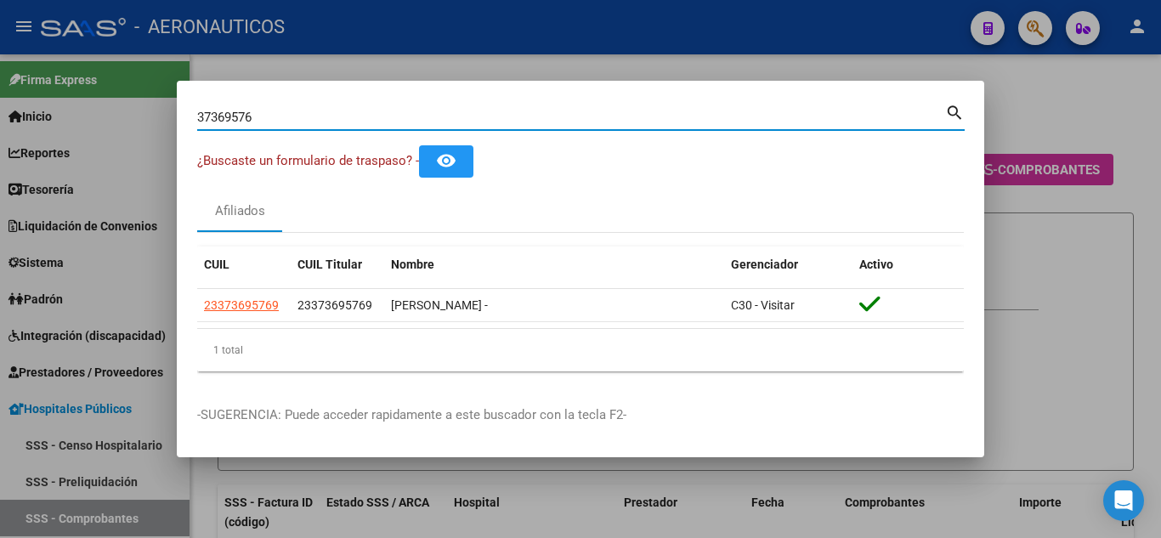
drag, startPoint x: 332, startPoint y: 113, endPoint x: 195, endPoint y: 116, distance: 137.8
click at [195, 116] on mat-dialog-content "37369576 Buscar (apellido, dni, cuil, nro traspaso, cuit, obra social) search ¿…" at bounding box center [581, 243] width 808 height 284
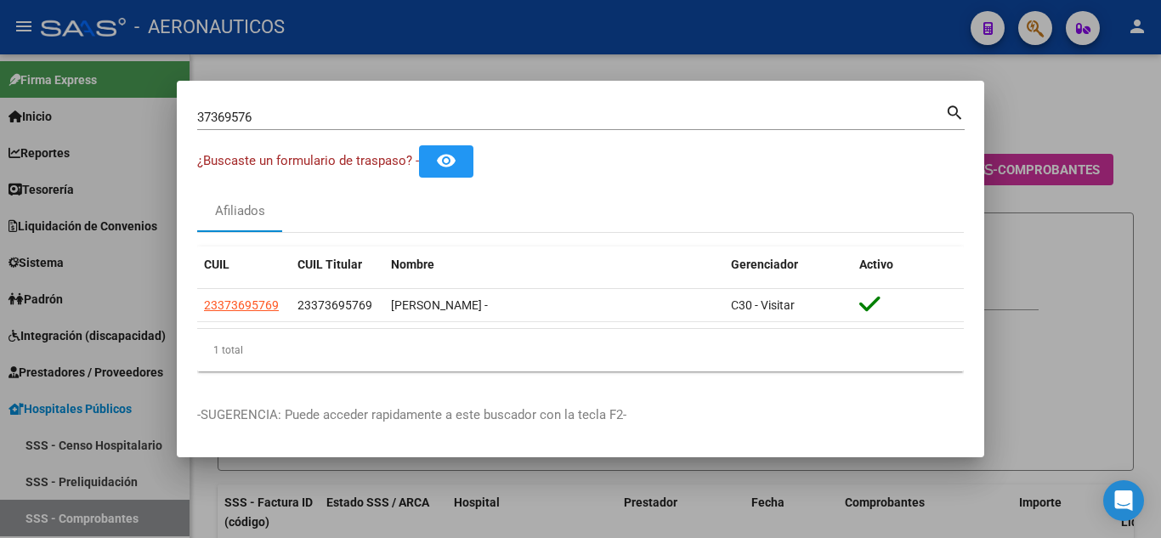
click at [953, 110] on mat-icon "search" at bounding box center [955, 111] width 20 height 20
click at [953, 110] on div at bounding box center [580, 269] width 1161 height 538
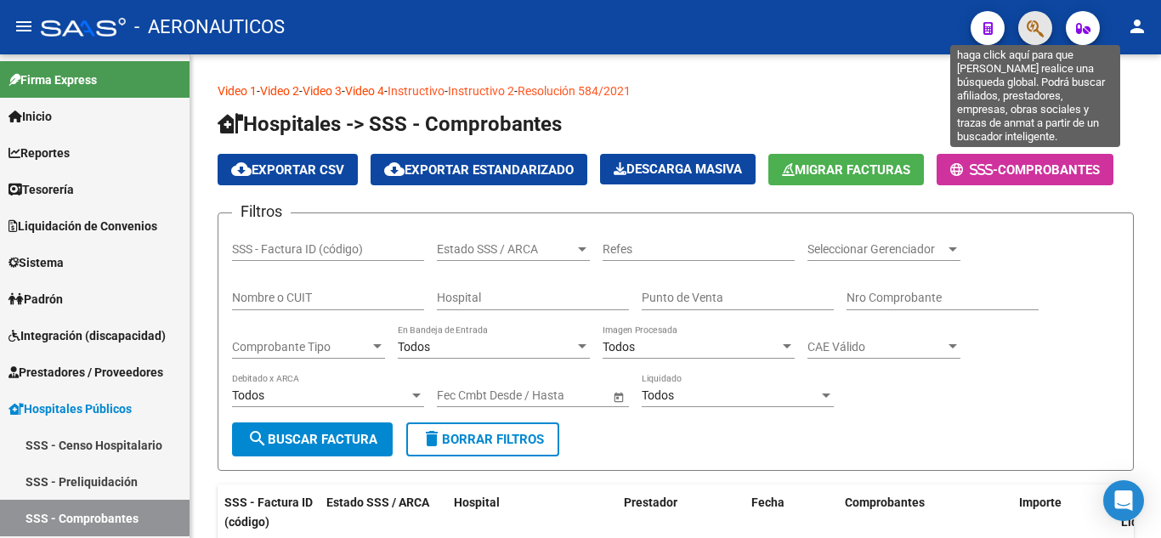
click at [1033, 24] on icon "button" at bounding box center [1035, 29] width 17 height 20
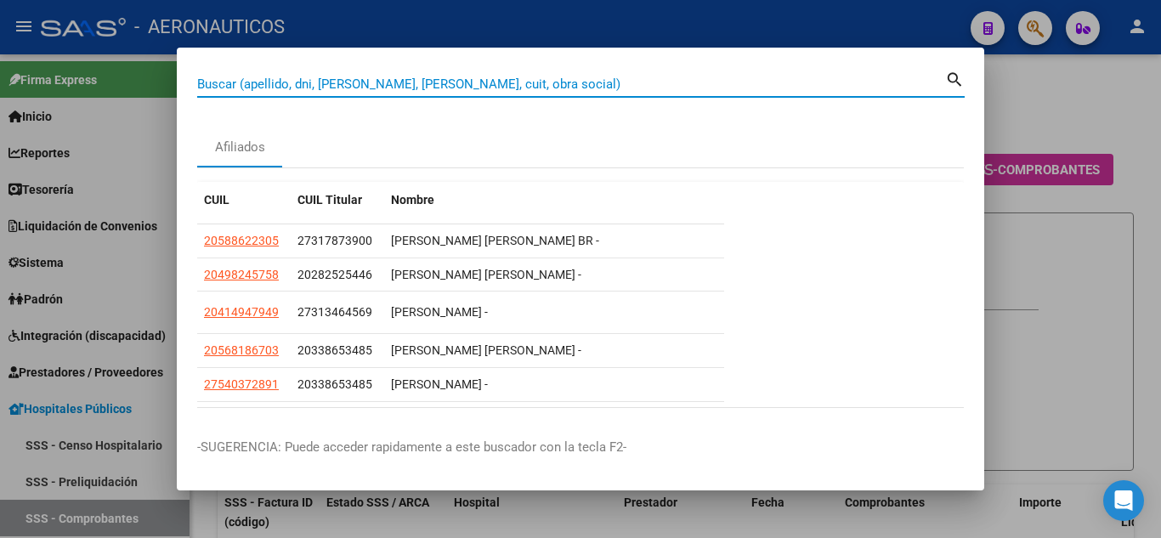
click at [713, 82] on input "Buscar (apellido, dni, [PERSON_NAME], [PERSON_NAME], cuit, obra social)" at bounding box center [571, 84] width 748 height 15
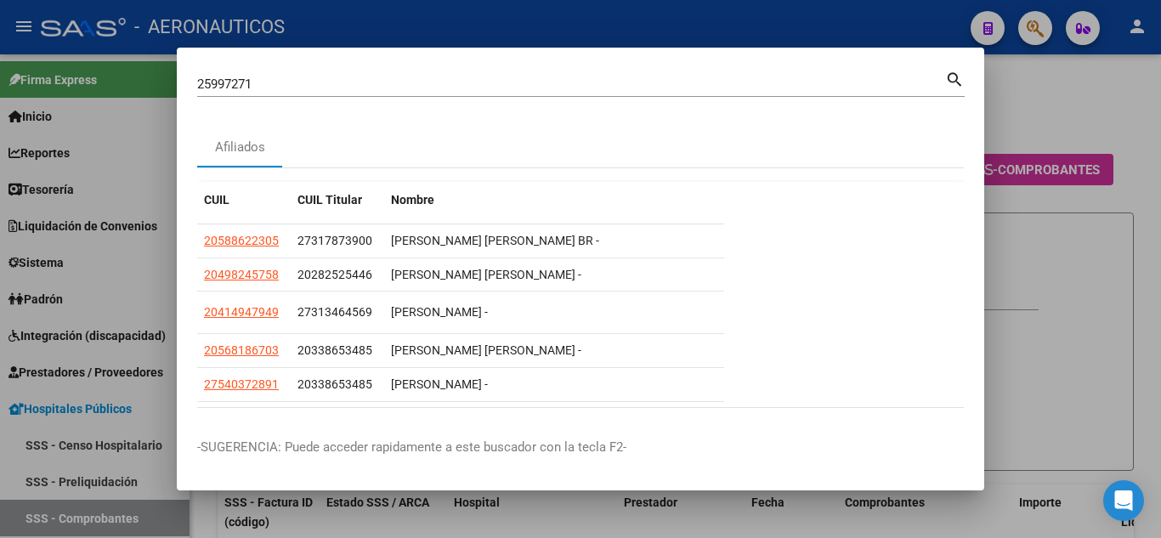
click at [953, 81] on mat-icon "search" at bounding box center [955, 78] width 20 height 20
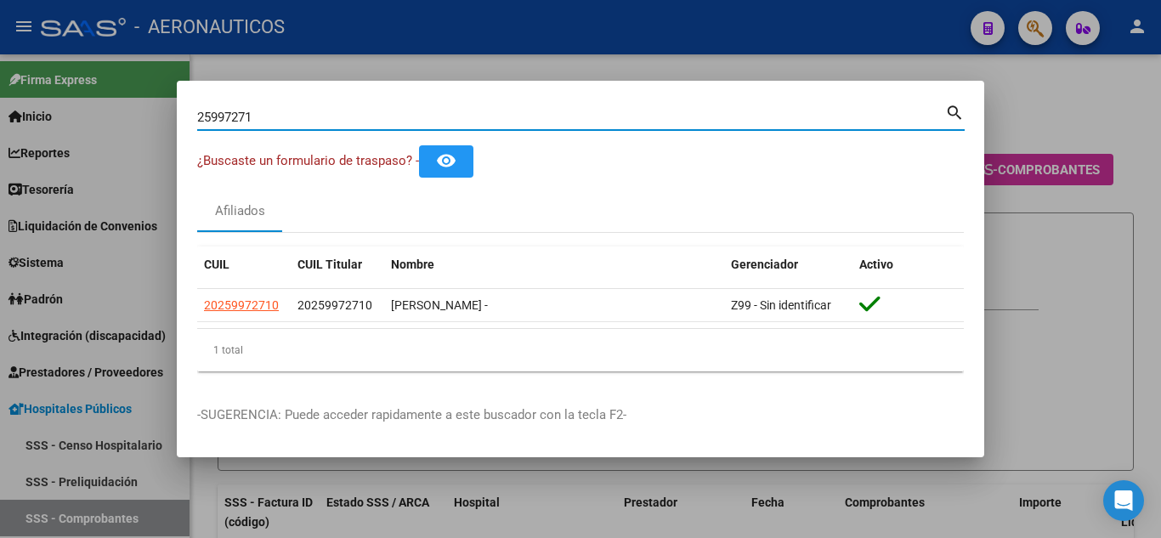
drag, startPoint x: 641, startPoint y: 116, endPoint x: 187, endPoint y: 94, distance: 454.5
click at [187, 94] on mat-dialog-container "25997271 Buscar (apellido, dni, cuil, nro traspaso, cuit, obra social) search ¿…" at bounding box center [581, 269] width 808 height 377
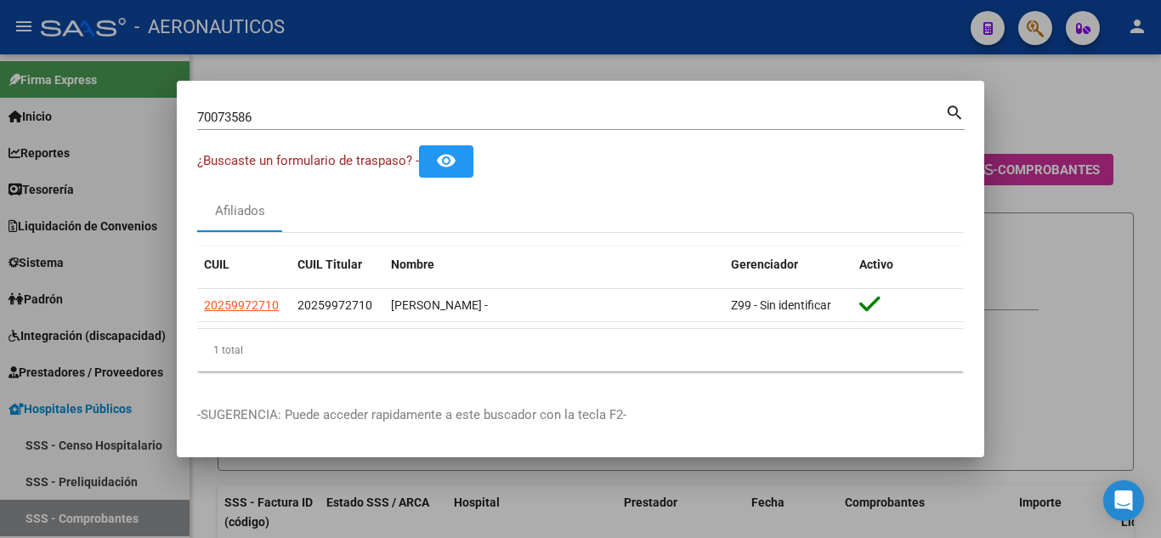
click at [956, 112] on mat-icon "search" at bounding box center [955, 111] width 20 height 20
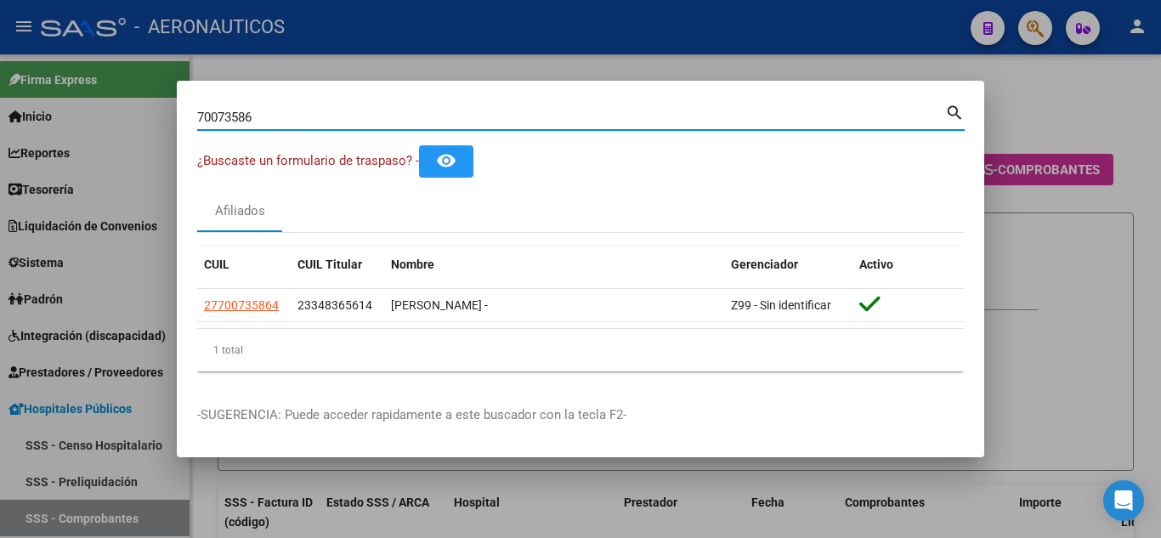
drag, startPoint x: 283, startPoint y: 116, endPoint x: 195, endPoint y: 132, distance: 89.9
click at [195, 132] on mat-dialog-content "70073586 Buscar (apellido, dni, cuil, nro traspaso, cuit, obra social) search ¿…" at bounding box center [581, 243] width 808 height 284
click at [950, 107] on mat-icon "search" at bounding box center [955, 111] width 20 height 20
drag, startPoint x: 265, startPoint y: 110, endPoint x: 192, endPoint y: 112, distance: 73.2
click at [192, 112] on mat-dialog-content "55031504 Buscar (apellido, dni, cuil, nro traspaso, cuit, obra social) search ¿…" at bounding box center [581, 243] width 808 height 284
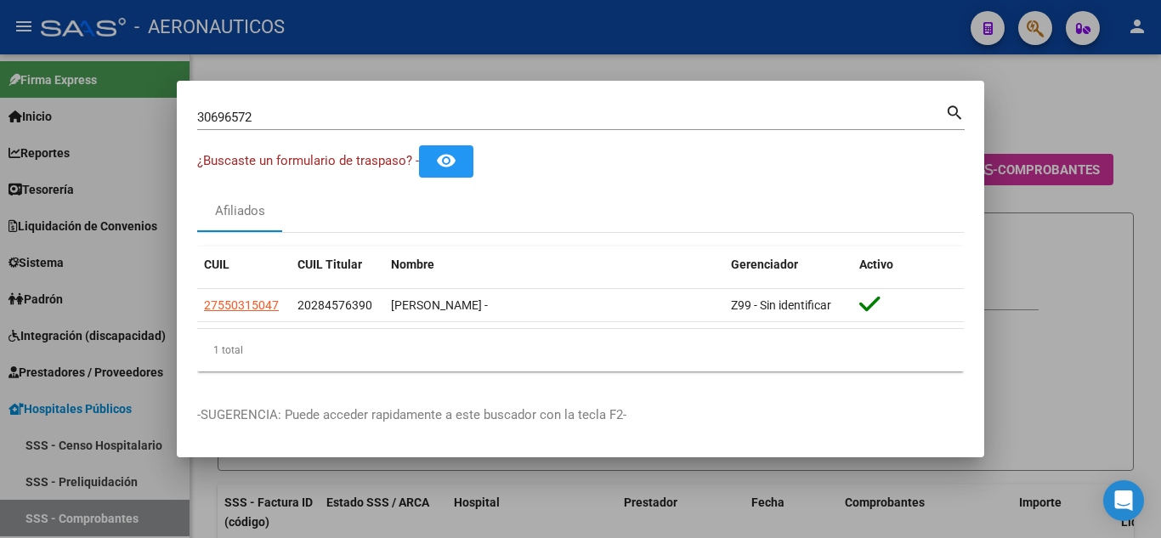
click at [952, 112] on mat-icon "search" at bounding box center [955, 111] width 20 height 20
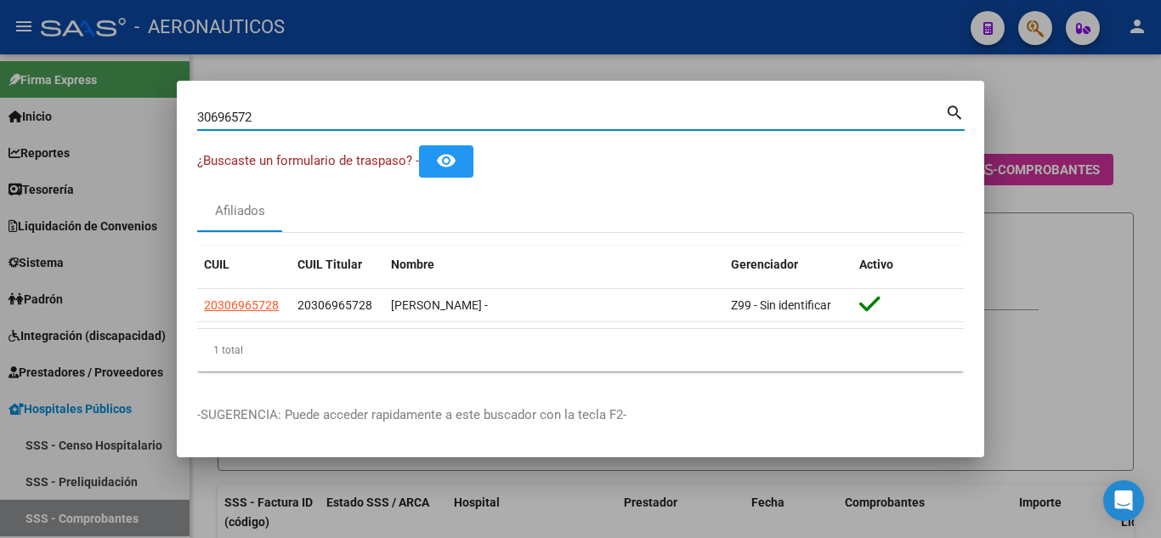
drag, startPoint x: 296, startPoint y: 120, endPoint x: 192, endPoint y: 119, distance: 103.7
click at [192, 119] on mat-dialog-content "30696572 Buscar (apellido, dni, cuil, [PERSON_NAME], cuit, obra social) search …" at bounding box center [581, 243] width 808 height 284
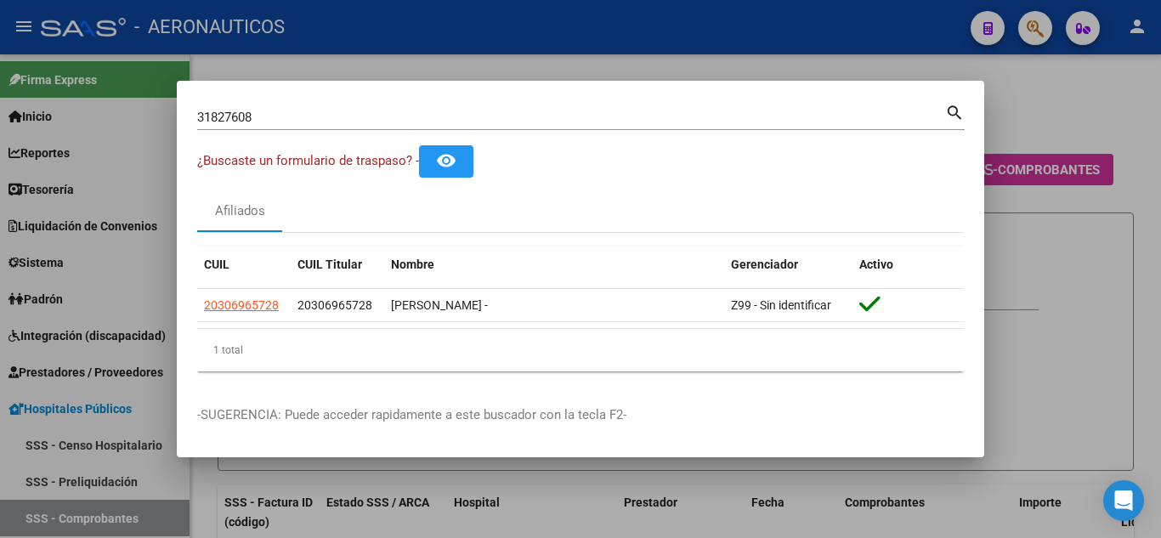
click at [950, 111] on mat-icon "search" at bounding box center [955, 111] width 20 height 20
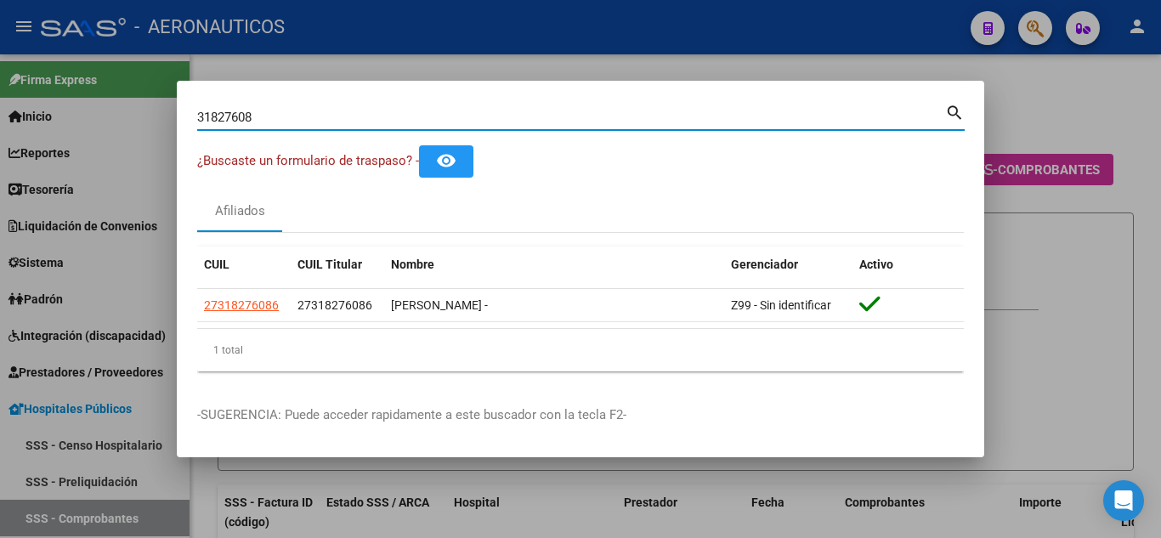
drag, startPoint x: 283, startPoint y: 121, endPoint x: 184, endPoint y: 128, distance: 99.8
click at [185, 128] on mat-dialog-content "31827608 Buscar (apellido, dni, cuil, [PERSON_NAME], cuit, obra social) search …" at bounding box center [581, 243] width 808 height 284
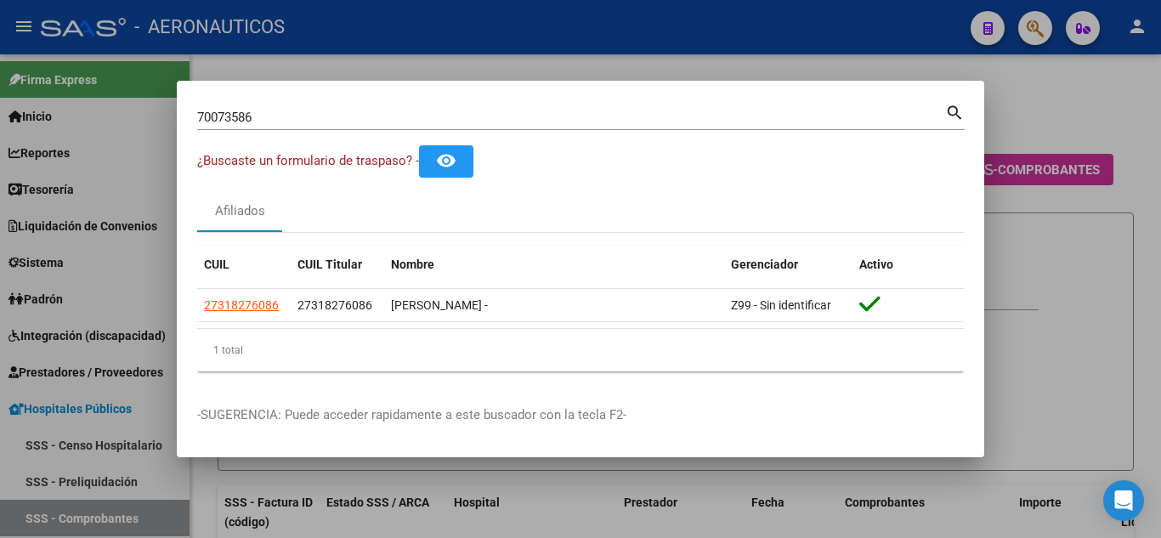
click at [946, 111] on mat-icon "search" at bounding box center [955, 111] width 20 height 20
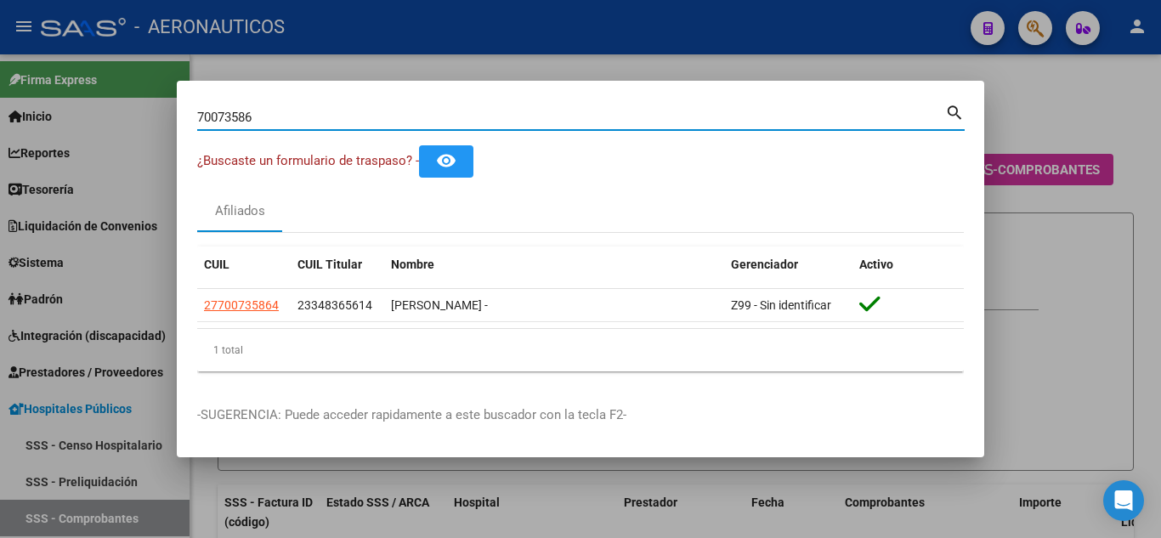
drag, startPoint x: 294, startPoint y: 119, endPoint x: 198, endPoint y: 112, distance: 96.3
click at [198, 112] on input "70073586" at bounding box center [571, 117] width 748 height 15
drag, startPoint x: 326, startPoint y: 113, endPoint x: 146, endPoint y: 116, distance: 180.2
click at [146, 117] on div "5503150470073586 Buscar (apellido, dni, cuil, nro traspaso, cuit, obra social) …" at bounding box center [580, 269] width 1161 height 538
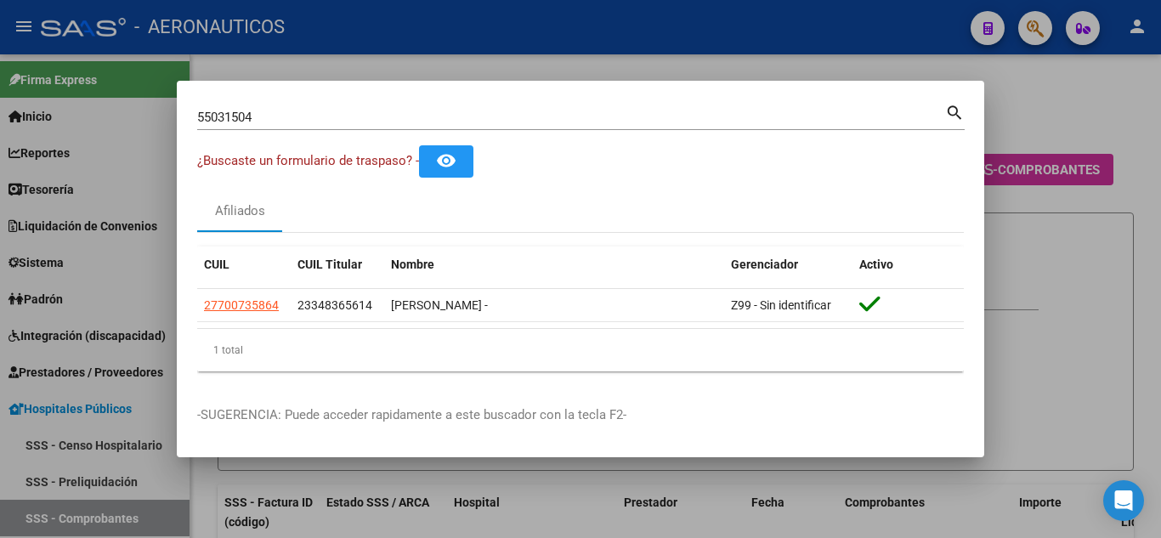
click at [956, 110] on mat-icon "search" at bounding box center [955, 111] width 20 height 20
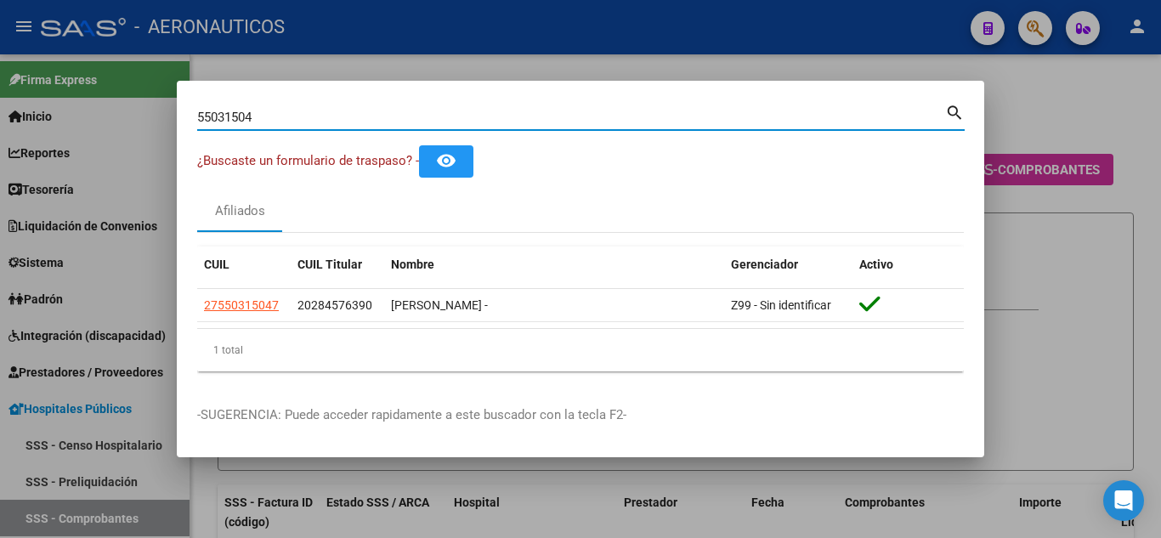
drag, startPoint x: 299, startPoint y: 116, endPoint x: 190, endPoint y: 109, distance: 109.9
click at [190, 109] on mat-dialog-content "55031504 Buscar (apellido, dni, cuil, nro traspaso, cuit, obra social) search ¿…" at bounding box center [581, 243] width 808 height 284
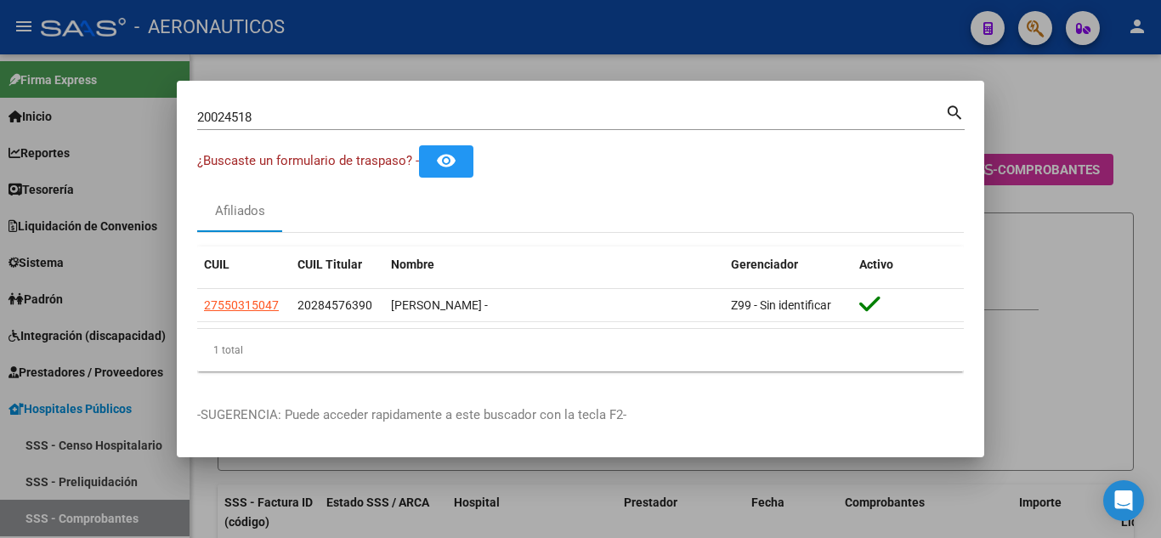
click at [951, 112] on mat-icon "search" at bounding box center [955, 111] width 20 height 20
click at [952, 112] on mat-icon "search" at bounding box center [955, 111] width 20 height 20
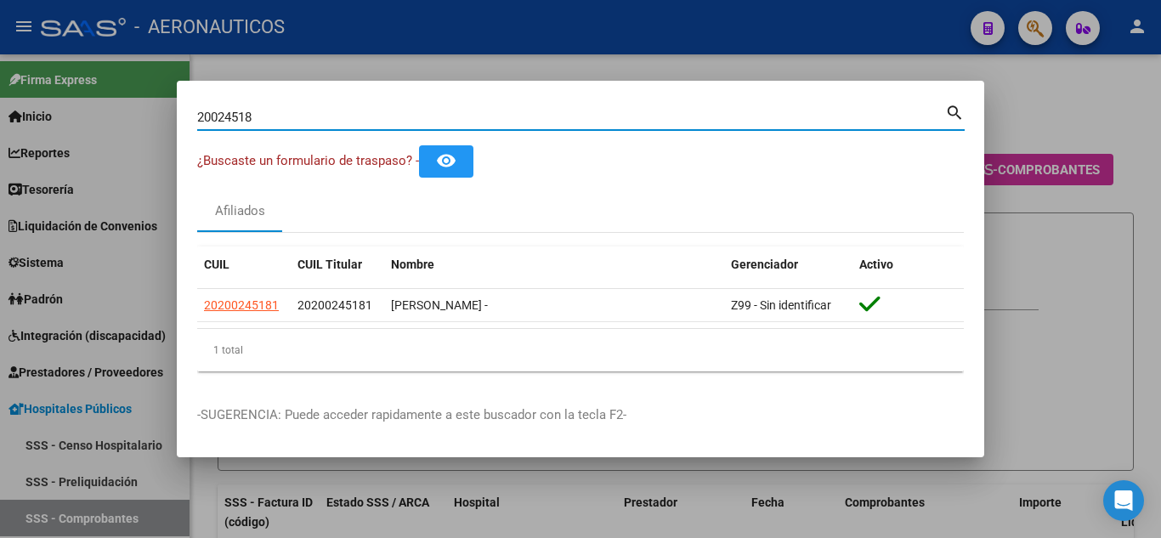
drag, startPoint x: 270, startPoint y: 113, endPoint x: 192, endPoint y: 105, distance: 78.6
click at [192, 105] on mat-dialog-content "20024518 Buscar (apellido, dni, cuil, [PERSON_NAME], cuit, obra social) search …" at bounding box center [581, 243] width 808 height 284
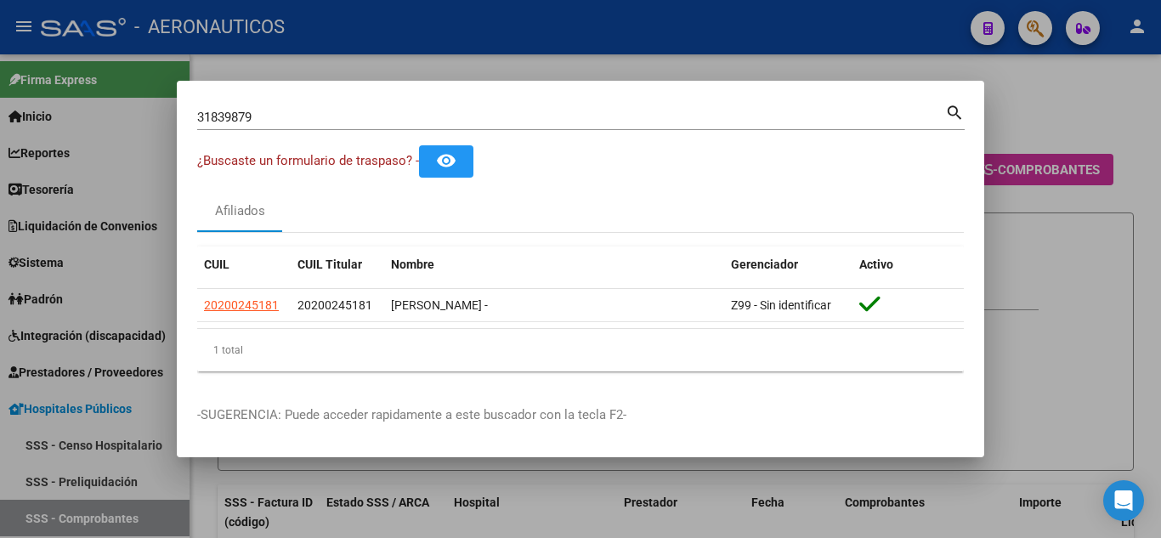
click at [956, 107] on mat-icon "search" at bounding box center [955, 111] width 20 height 20
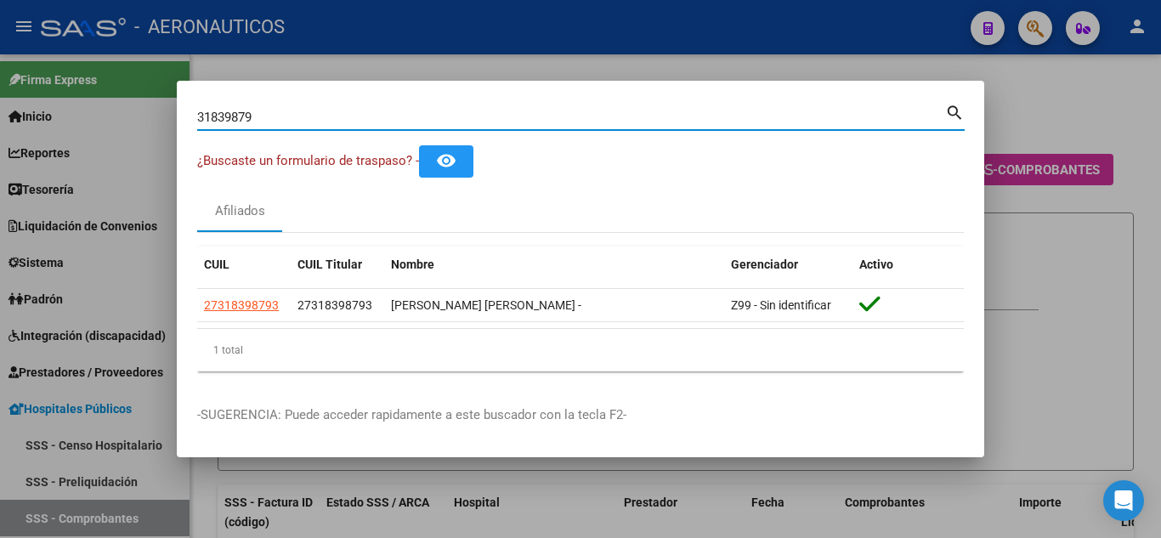
drag, startPoint x: 285, startPoint y: 116, endPoint x: 162, endPoint y: 111, distance: 123.4
click at [162, 111] on div "31839879 Buscar (apellido, dni, cuil, nro traspaso, cuit, obra social) search ¿…" at bounding box center [580, 269] width 1161 height 538
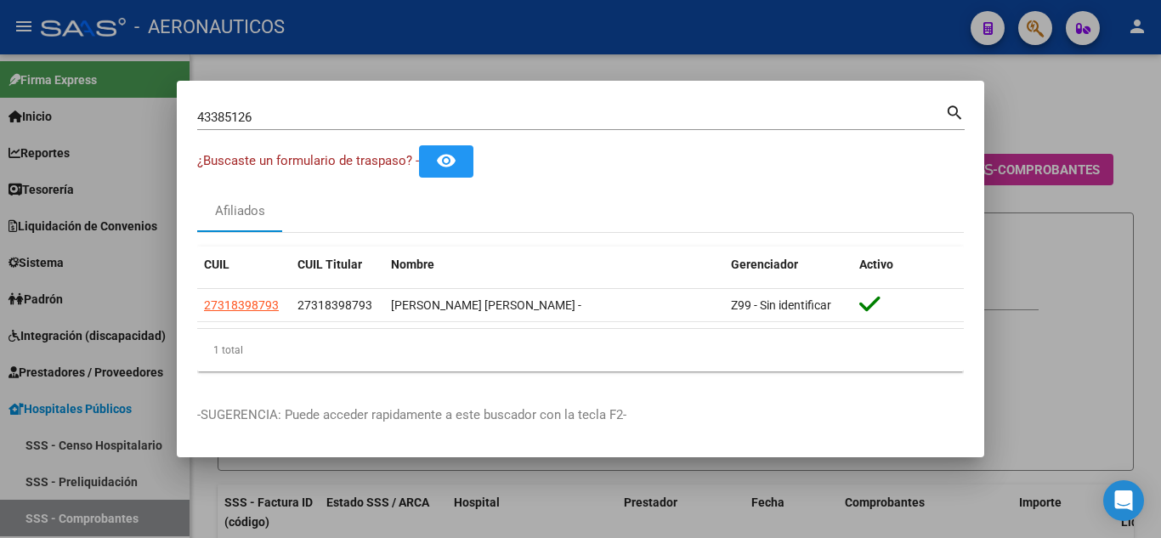
click at [951, 111] on mat-icon "search" at bounding box center [955, 111] width 20 height 20
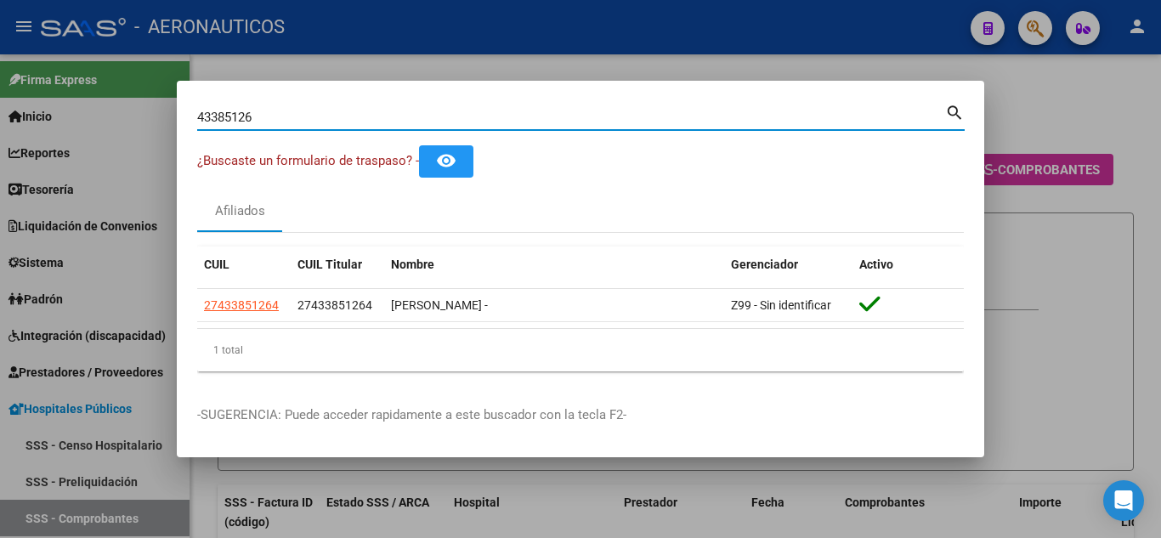
drag, startPoint x: 323, startPoint y: 119, endPoint x: 189, endPoint y: 117, distance: 134.3
click at [189, 117] on mat-dialog-content "43385126 Buscar (apellido, dni, cuil, [PERSON_NAME], cuit, obra social) search …" at bounding box center [581, 243] width 808 height 284
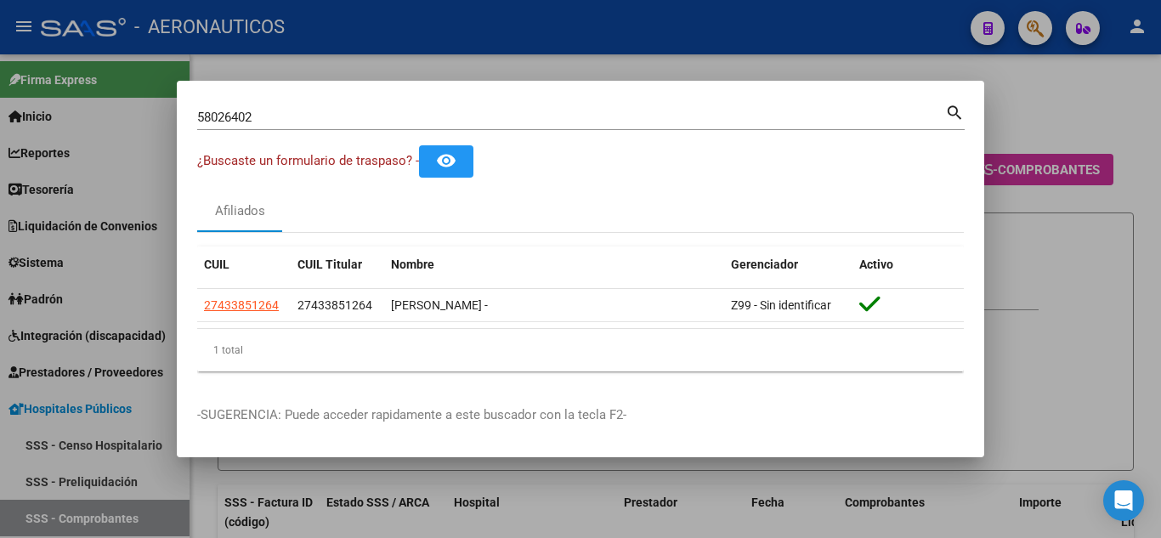
click at [952, 111] on mat-icon "search" at bounding box center [955, 111] width 20 height 20
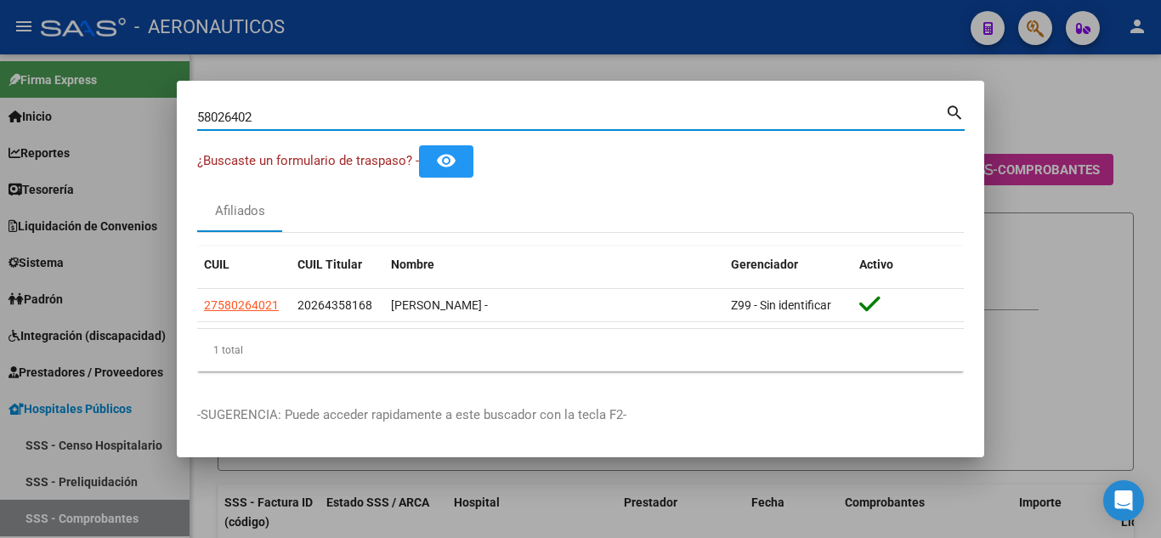
click at [279, 114] on input "58026402" at bounding box center [571, 117] width 748 height 15
click at [276, 120] on input "58026402" at bounding box center [571, 117] width 748 height 15
type input "58026402"
